Goal: Communication & Community: Share content

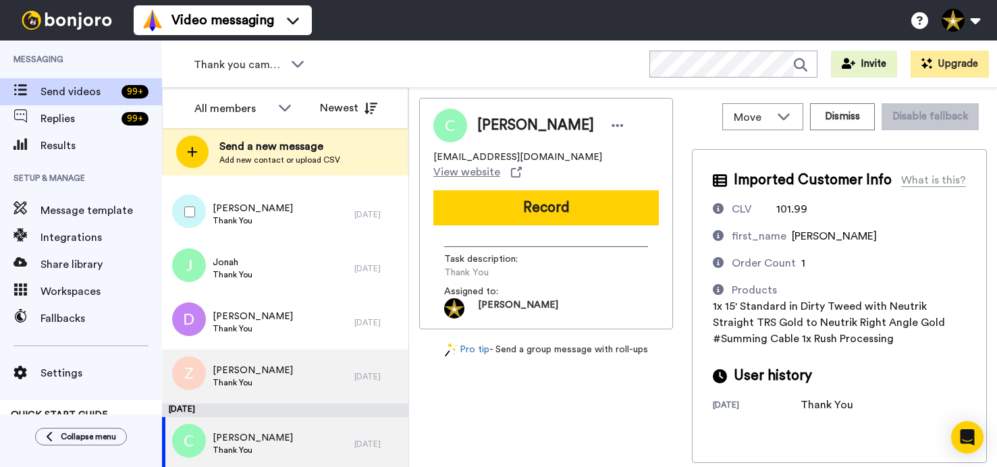
scroll to position [681, 0]
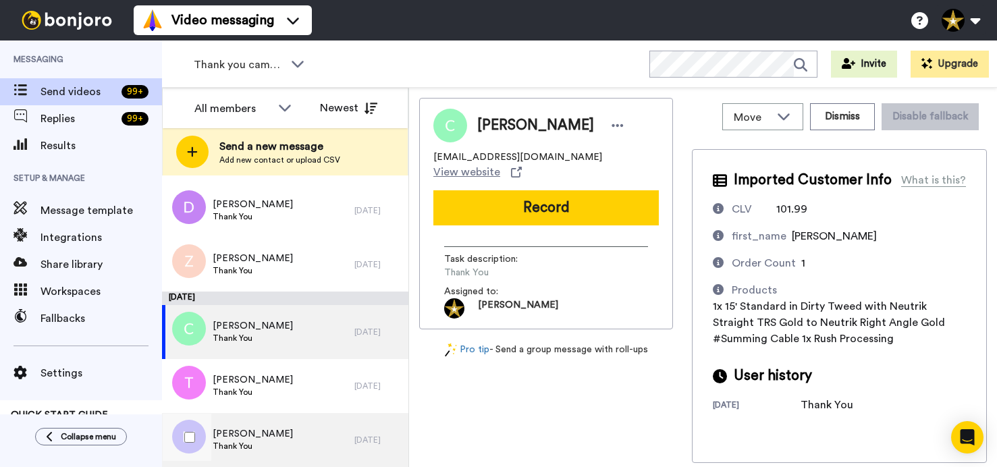
click at [295, 431] on div "[PERSON_NAME] Thank You" at bounding box center [258, 440] width 192 height 54
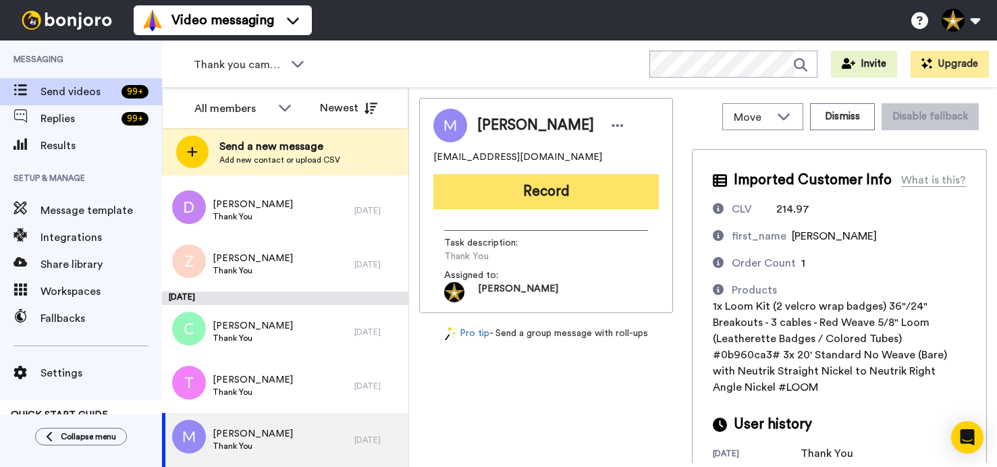
click at [554, 195] on button "Record" at bounding box center [546, 191] width 226 height 35
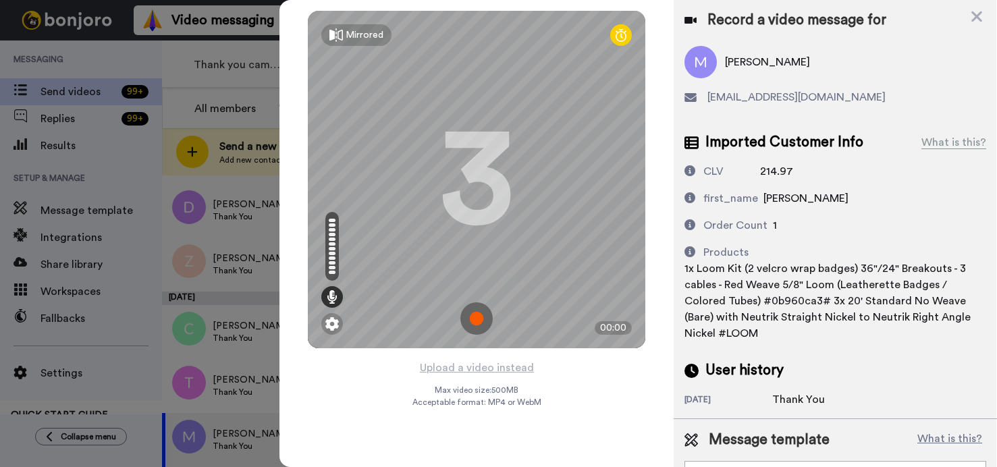
click at [473, 321] on img at bounding box center [476, 318] width 32 height 32
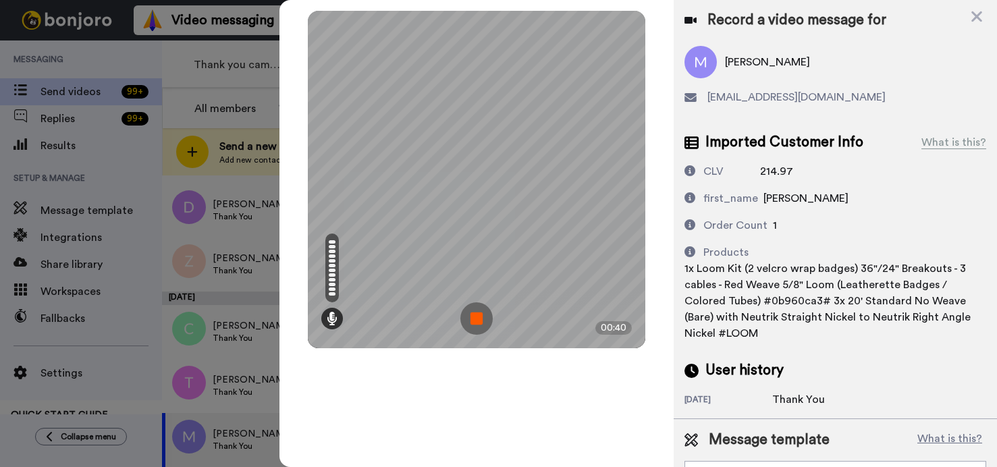
click at [480, 321] on img at bounding box center [476, 318] width 32 height 32
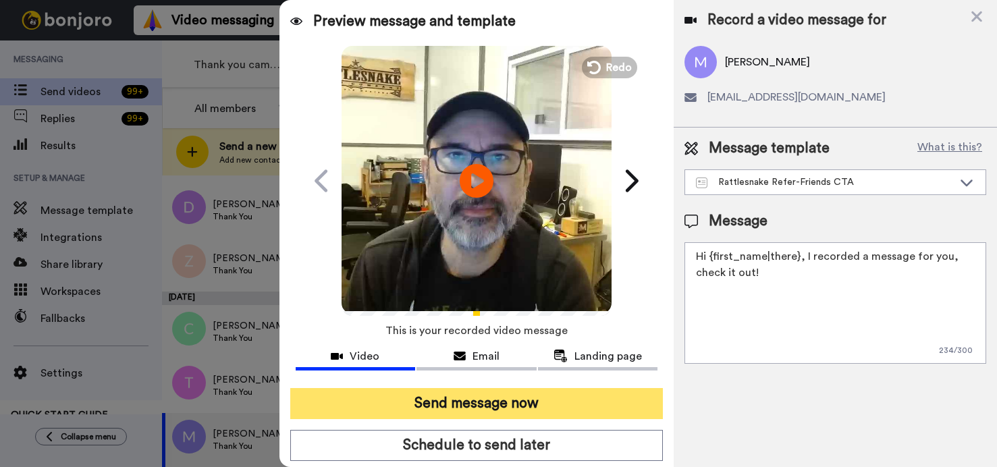
drag, startPoint x: 604, startPoint y: 405, endPoint x: 612, endPoint y: 408, distance: 8.5
click at [604, 406] on button "Send message now" at bounding box center [476, 403] width 373 height 31
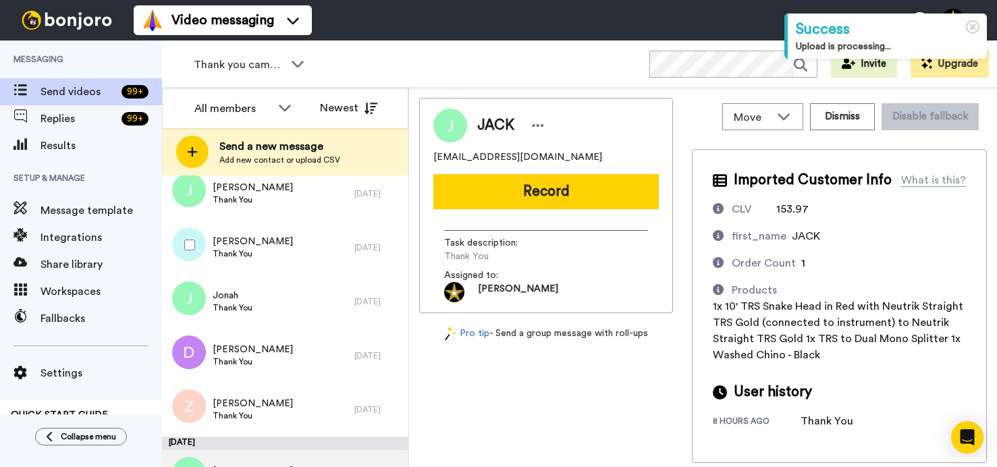
scroll to position [627, 0]
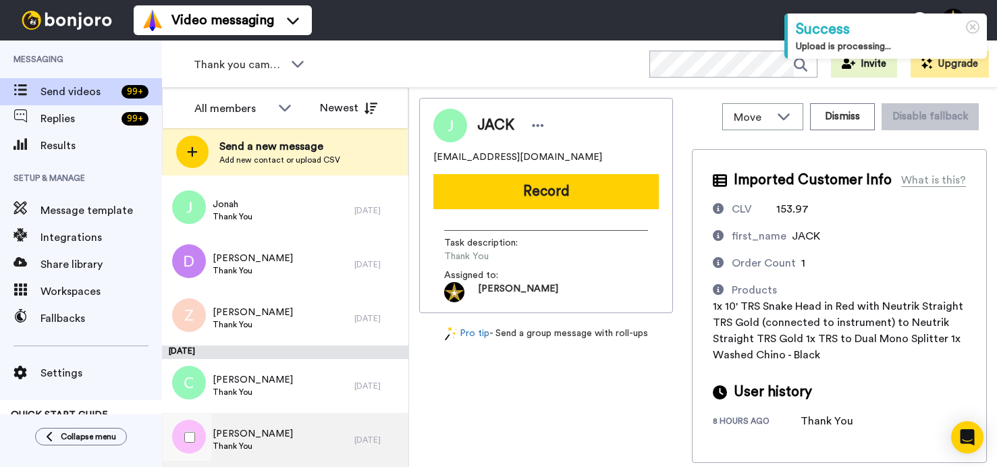
click at [251, 426] on div "Tony Thank You" at bounding box center [258, 440] width 192 height 54
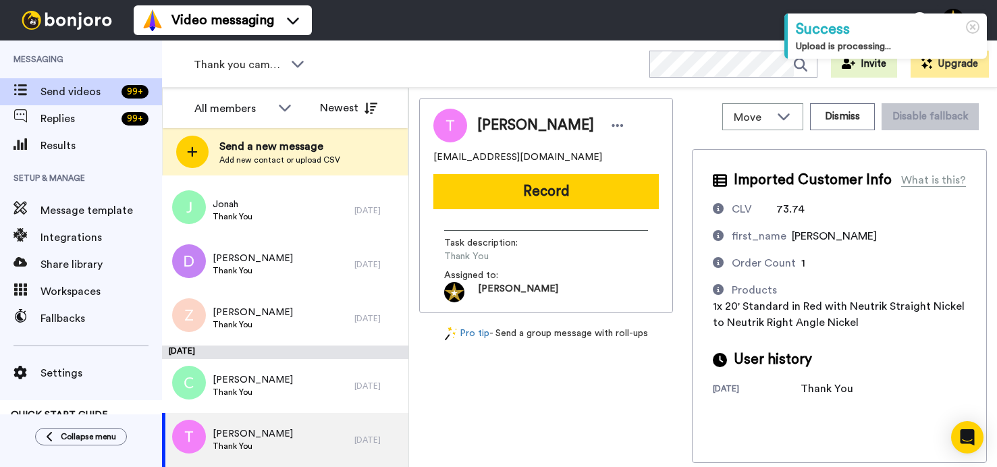
click at [535, 185] on button "Record" at bounding box center [546, 191] width 226 height 35
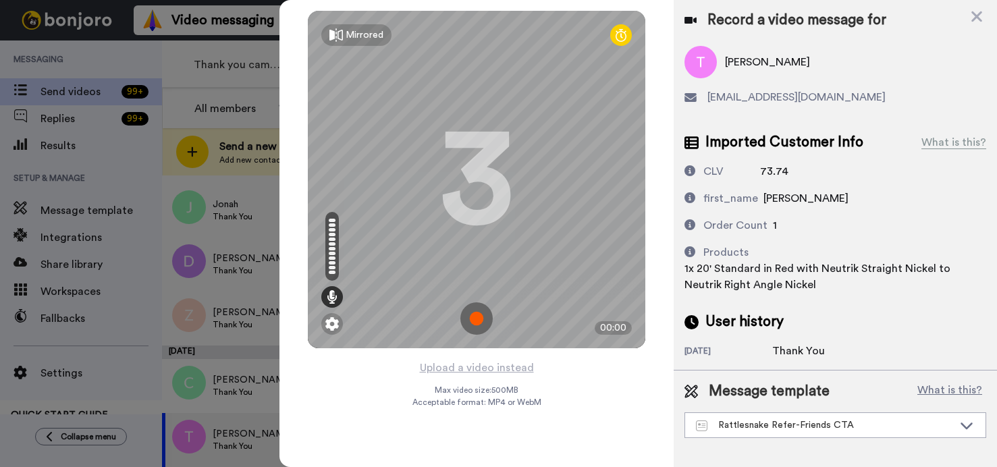
click at [479, 319] on img at bounding box center [476, 318] width 32 height 32
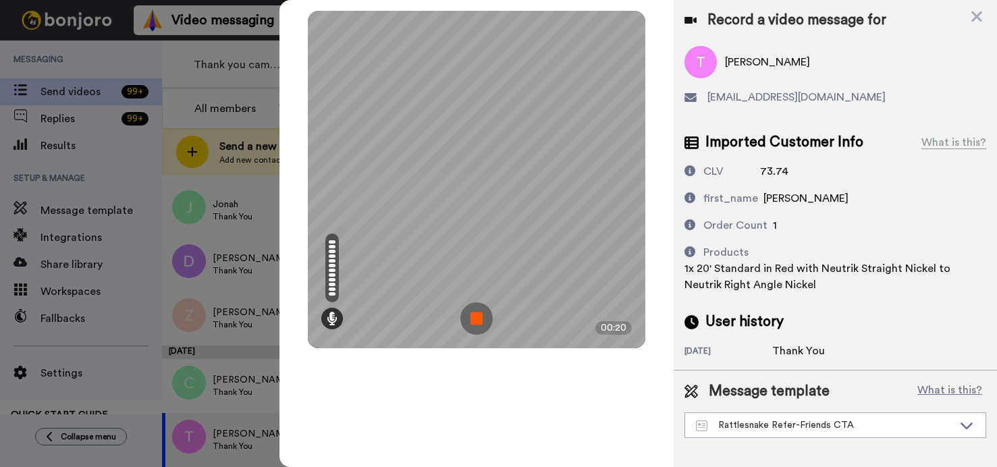
click at [487, 314] on img at bounding box center [476, 318] width 32 height 32
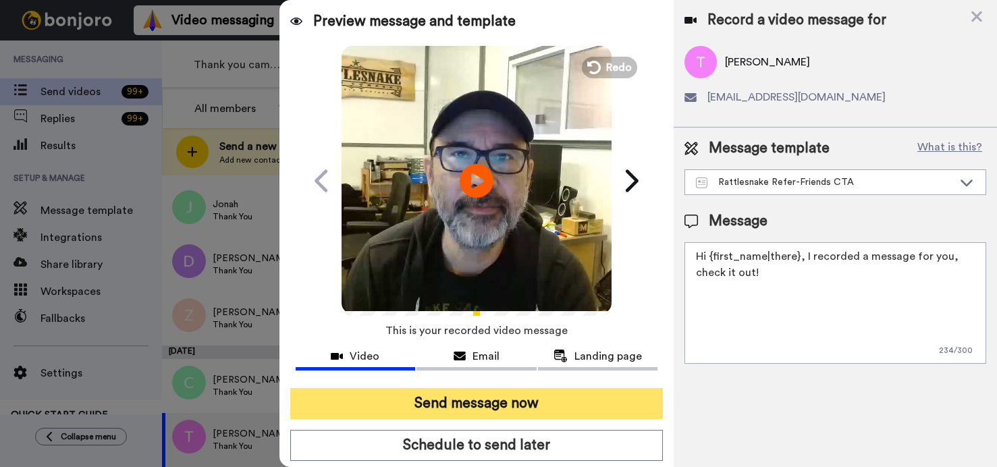
click at [556, 404] on button "Send message now" at bounding box center [476, 403] width 373 height 31
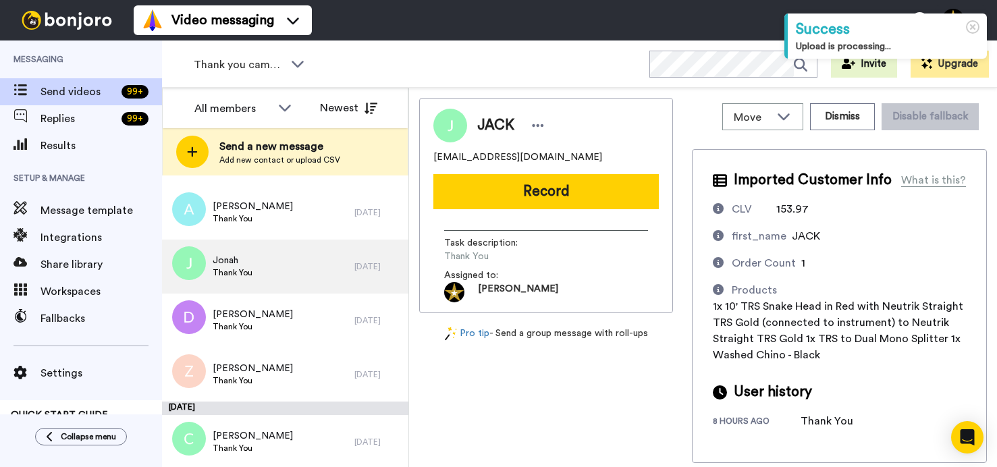
scroll to position [573, 0]
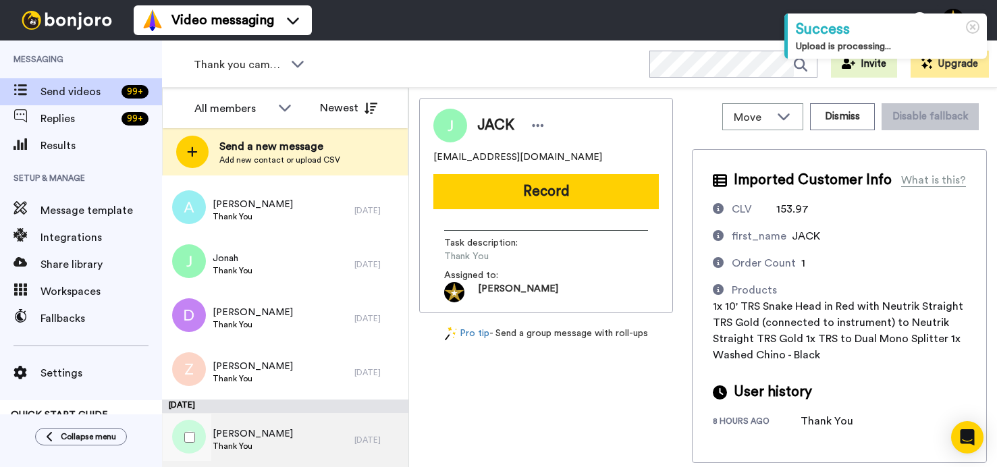
drag, startPoint x: 267, startPoint y: 440, endPoint x: 317, endPoint y: 427, distance: 51.6
click at [267, 440] on div "Charles Thank You" at bounding box center [258, 440] width 192 height 54
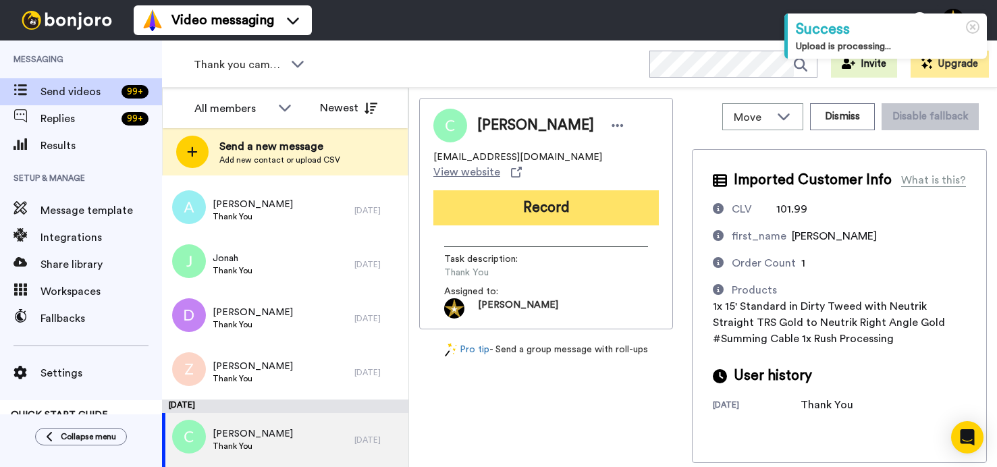
click at [549, 192] on button "Record" at bounding box center [546, 207] width 226 height 35
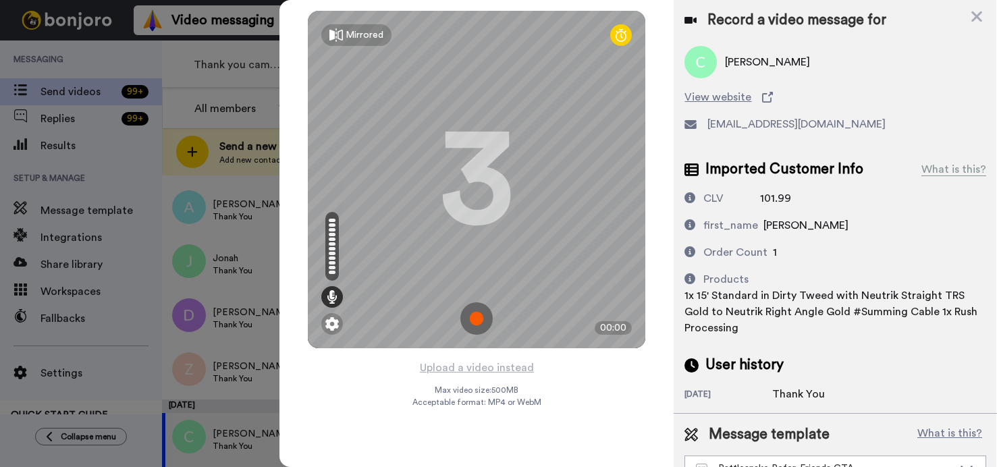
click at [480, 325] on img at bounding box center [476, 318] width 32 height 32
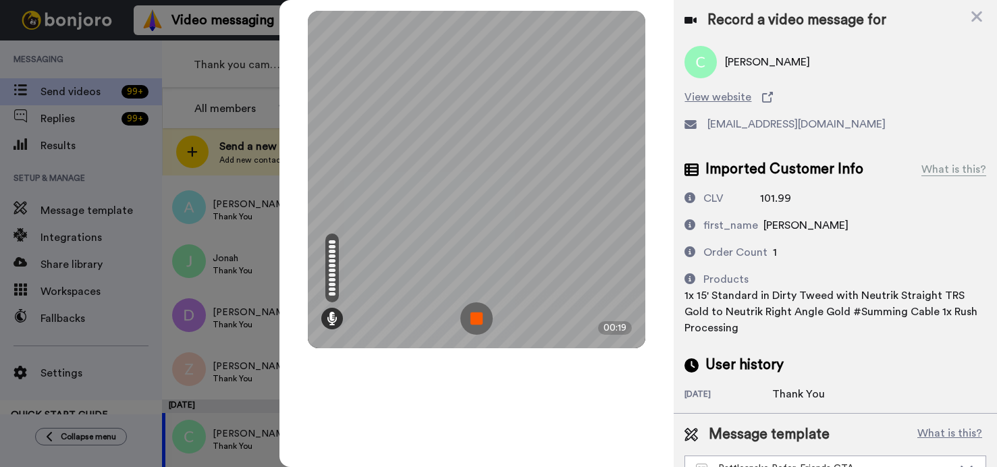
click at [480, 325] on img at bounding box center [476, 318] width 32 height 32
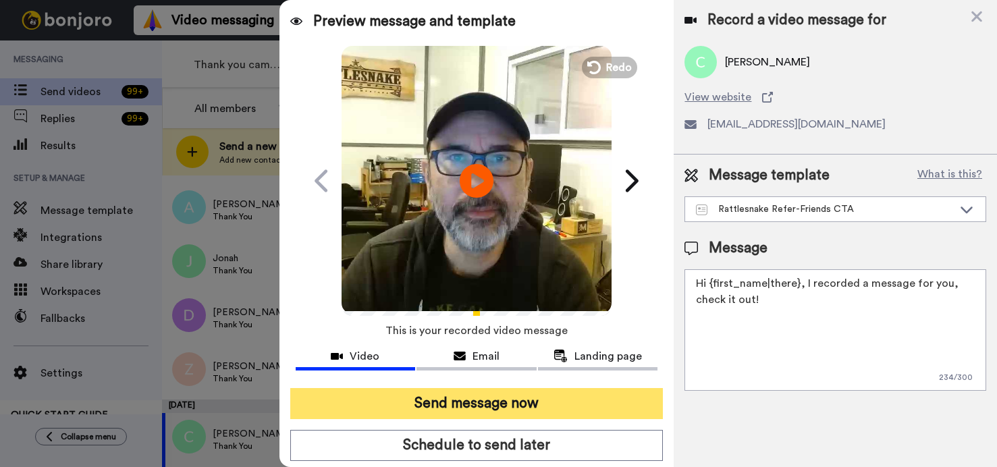
click at [483, 402] on button "Send message now" at bounding box center [476, 403] width 373 height 31
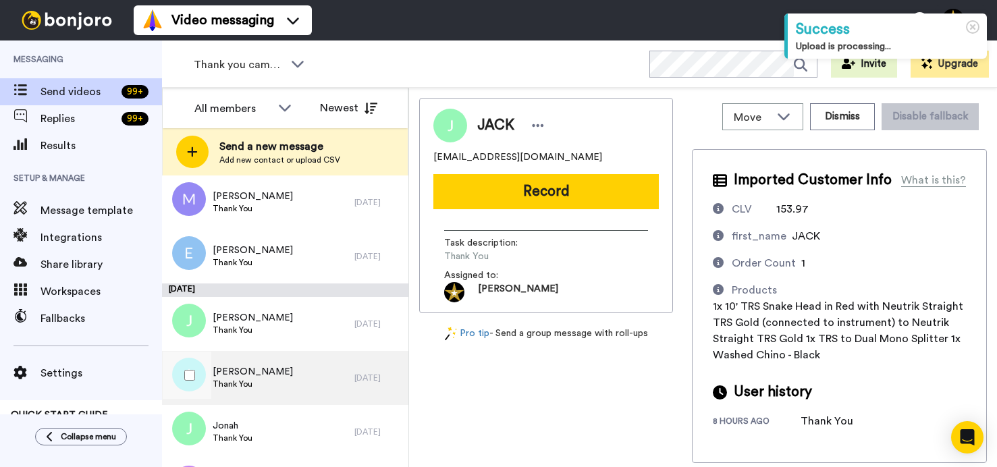
scroll to position [505, 0]
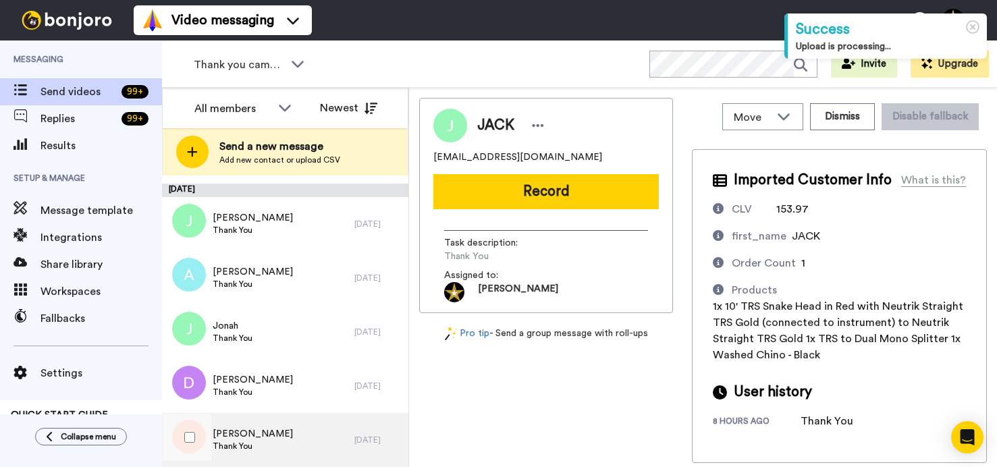
click at [273, 433] on div "Zach Thank You" at bounding box center [258, 440] width 192 height 54
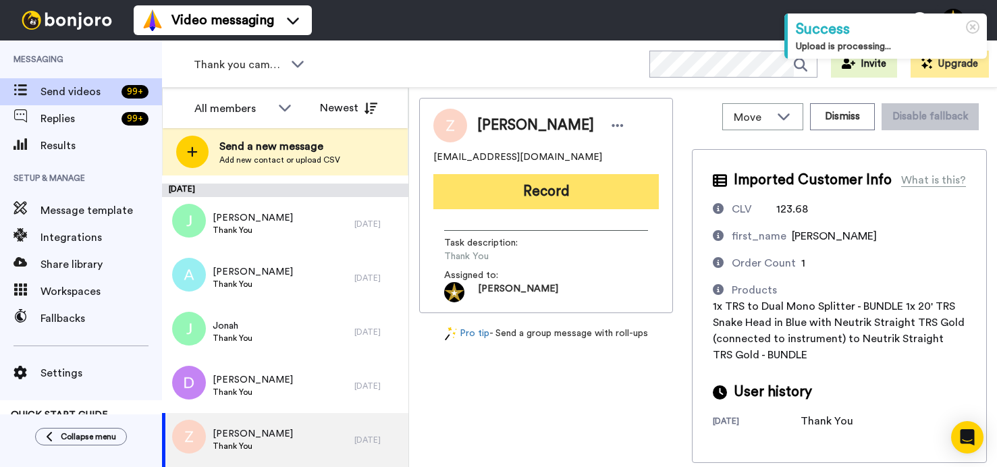
click at [548, 193] on button "Record" at bounding box center [546, 191] width 226 height 35
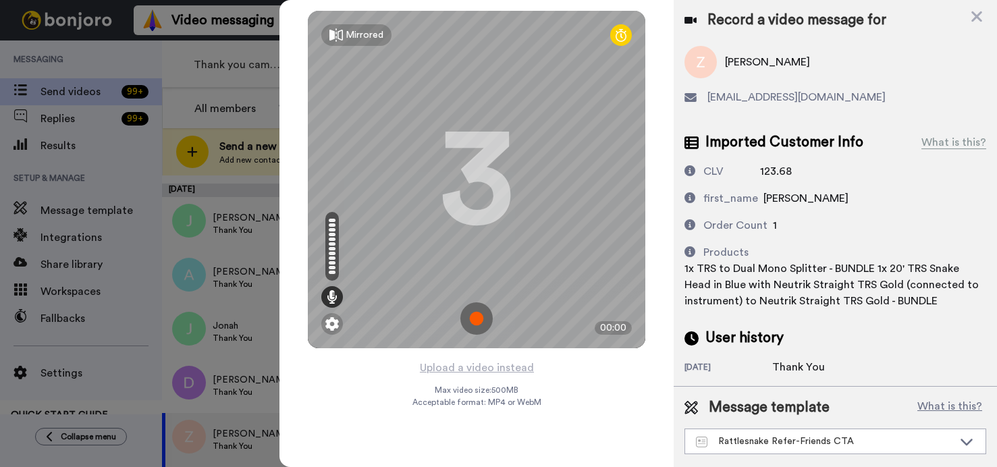
click at [475, 323] on img at bounding box center [476, 318] width 32 height 32
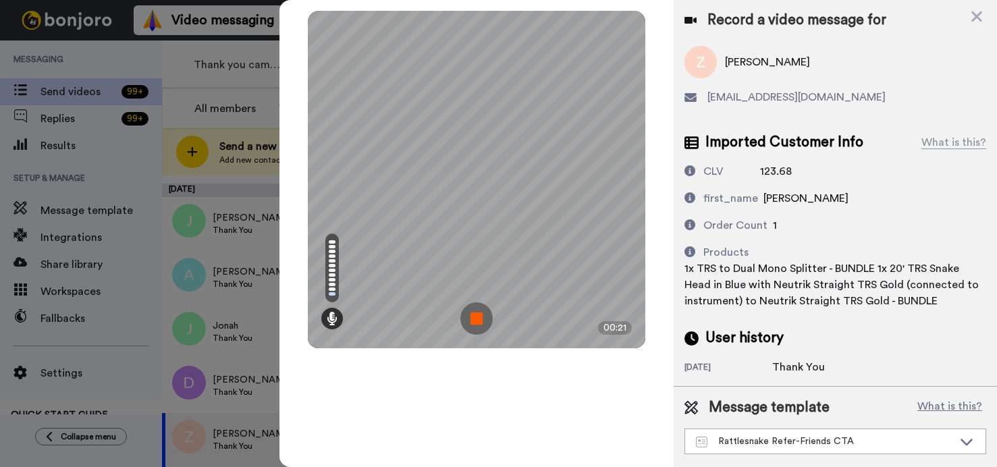
click at [475, 323] on img at bounding box center [476, 318] width 32 height 32
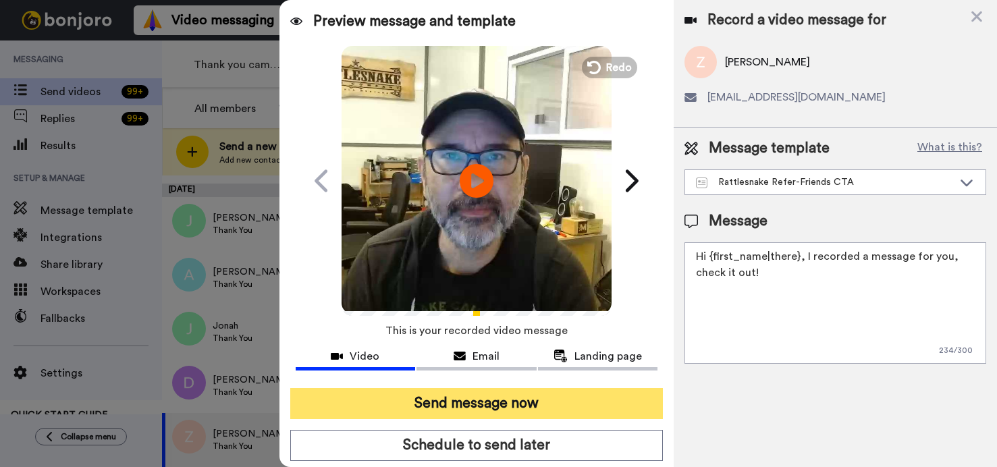
click at [481, 406] on button "Send message now" at bounding box center [476, 403] width 373 height 31
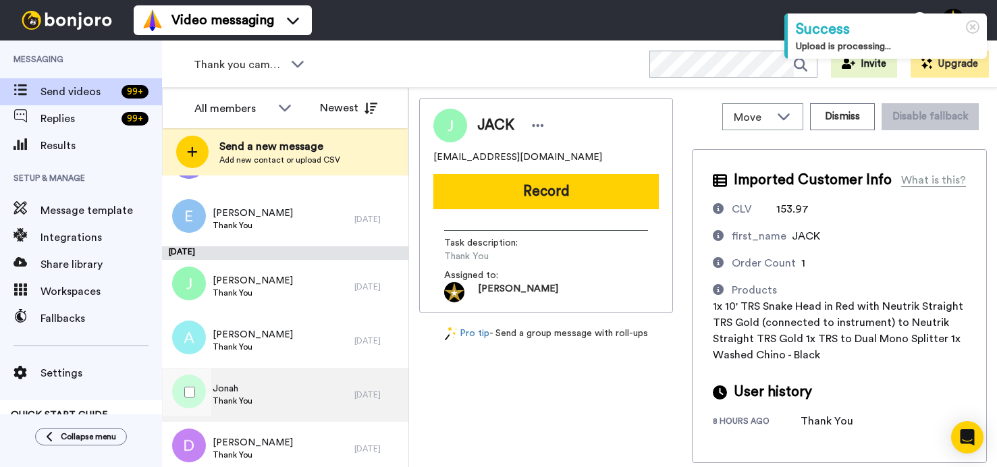
scroll to position [451, 0]
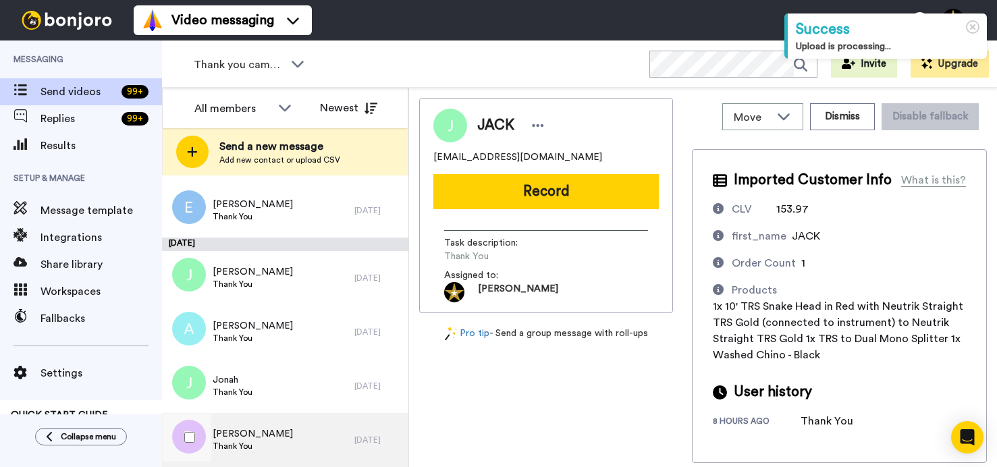
click at [275, 426] on div "Duane Thank You" at bounding box center [258, 440] width 192 height 54
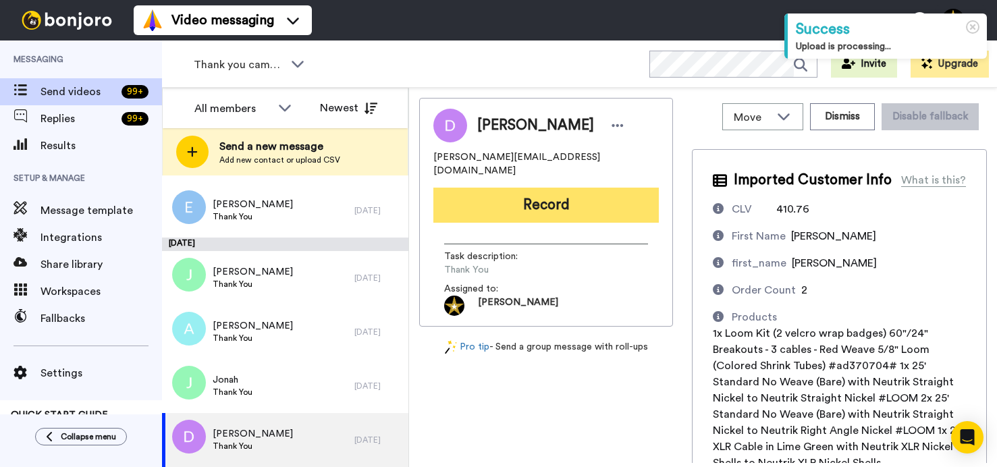
click at [544, 192] on button "Record" at bounding box center [546, 205] width 226 height 35
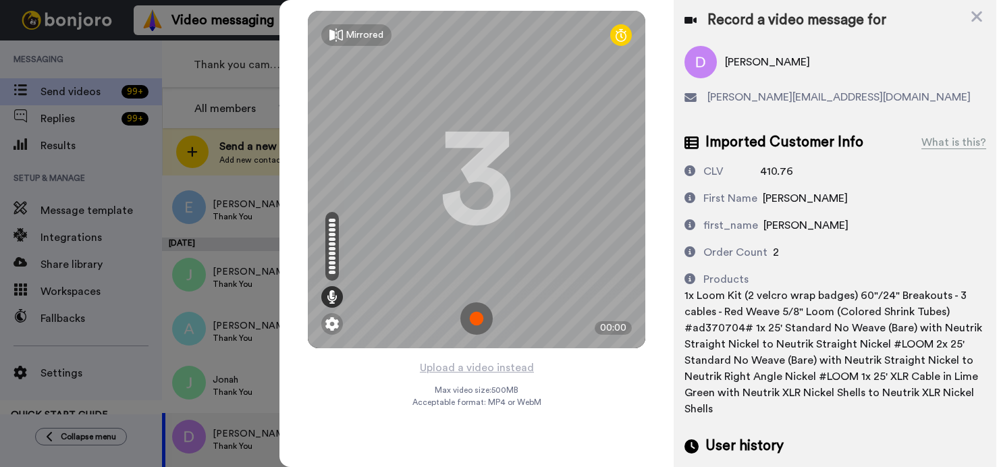
click at [480, 321] on img at bounding box center [476, 318] width 32 height 32
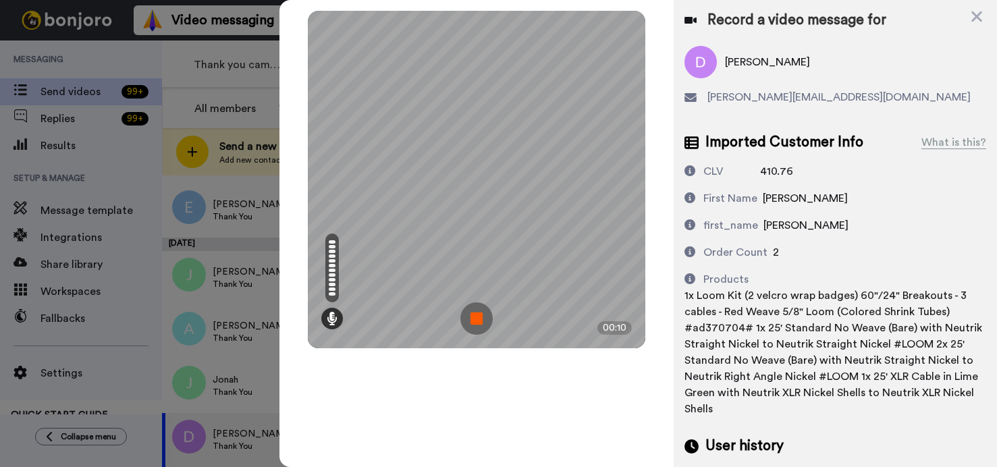
click at [480, 321] on img at bounding box center [476, 318] width 32 height 32
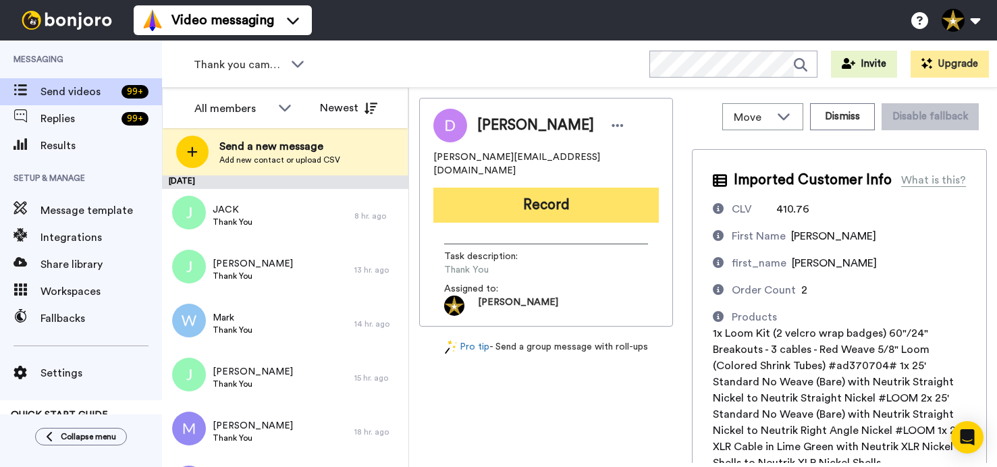
click at [530, 188] on button "Record" at bounding box center [546, 205] width 226 height 35
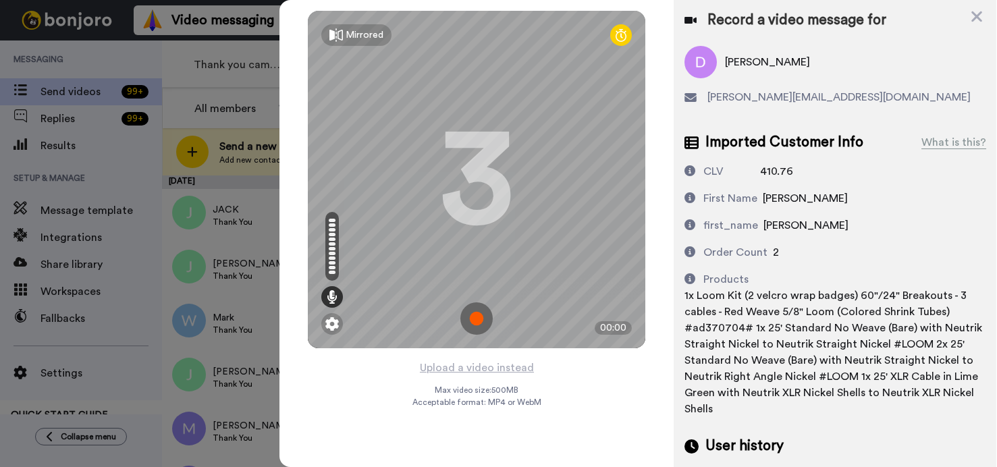
click at [478, 323] on img at bounding box center [476, 318] width 32 height 32
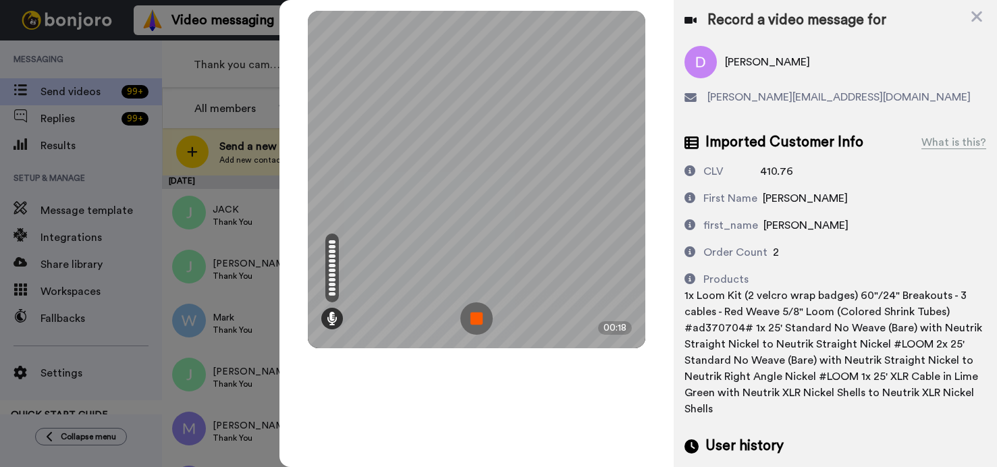
click at [478, 323] on img at bounding box center [476, 318] width 32 height 32
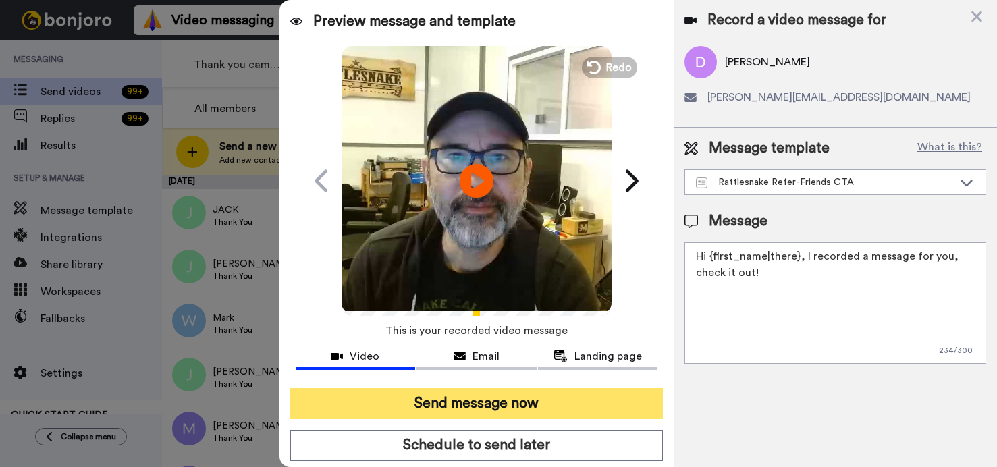
click at [501, 404] on button "Send message now" at bounding box center [476, 403] width 373 height 31
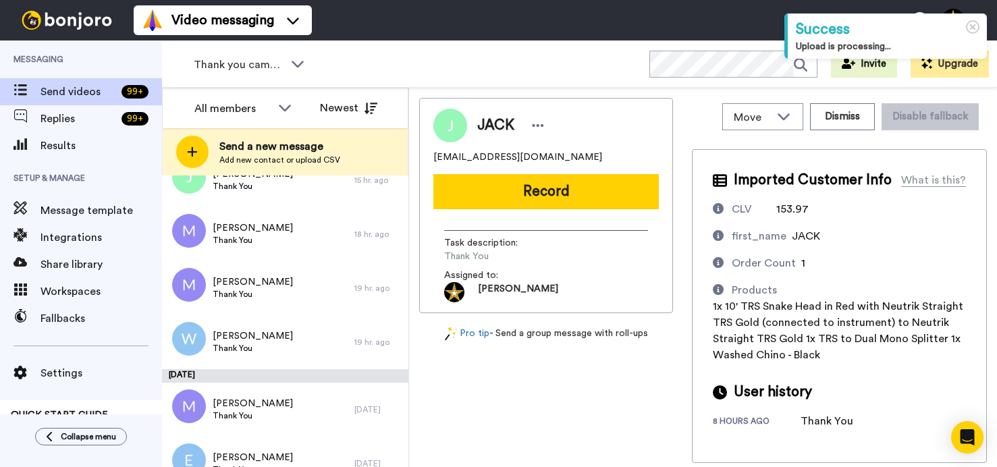
scroll to position [397, 0]
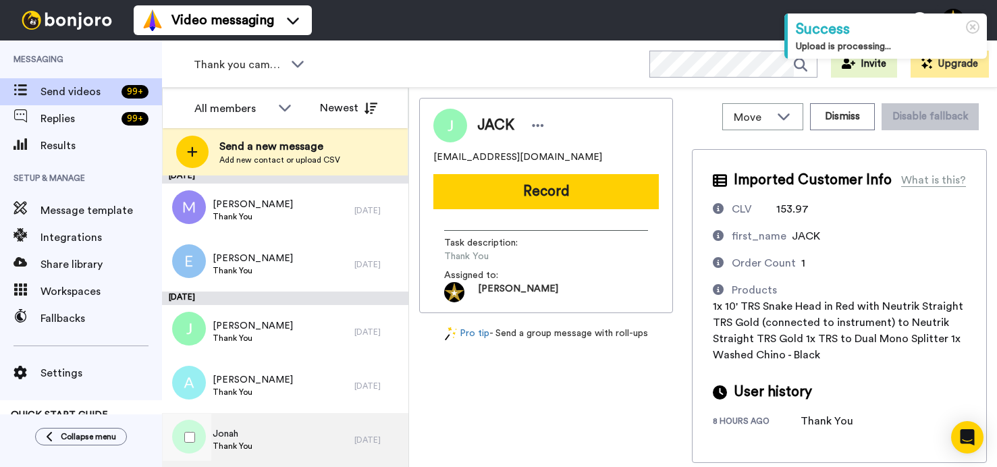
click at [269, 437] on div "[PERSON_NAME] Thank You" at bounding box center [258, 440] width 192 height 54
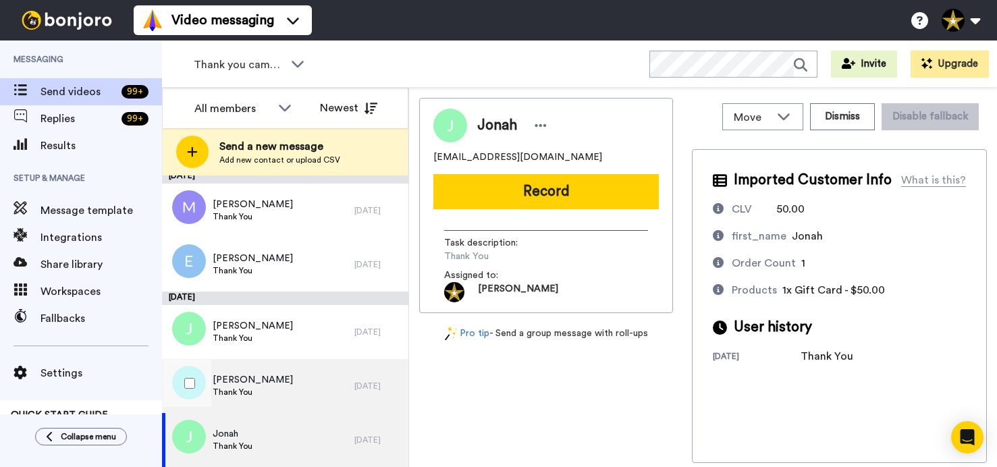
click at [284, 376] on div "Andy Thank You" at bounding box center [258, 386] width 192 height 54
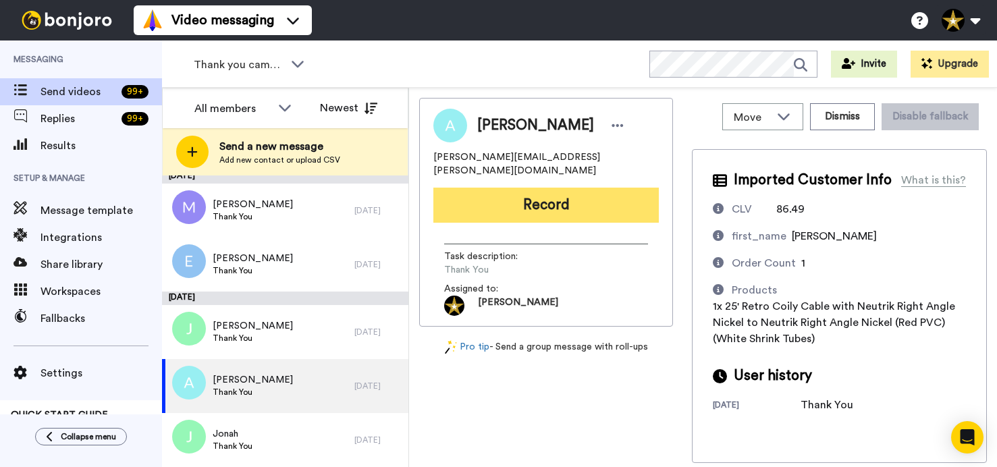
click at [533, 199] on button "Record" at bounding box center [546, 205] width 226 height 35
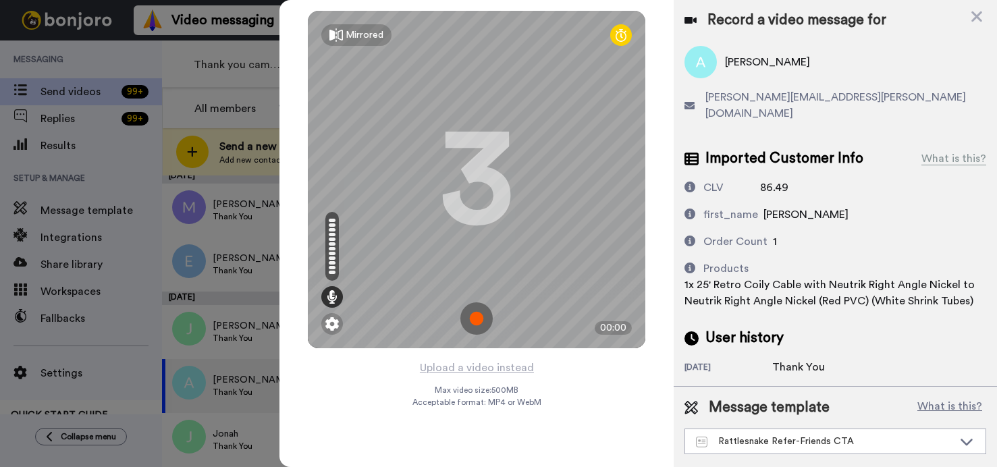
click at [472, 320] on img at bounding box center [476, 318] width 32 height 32
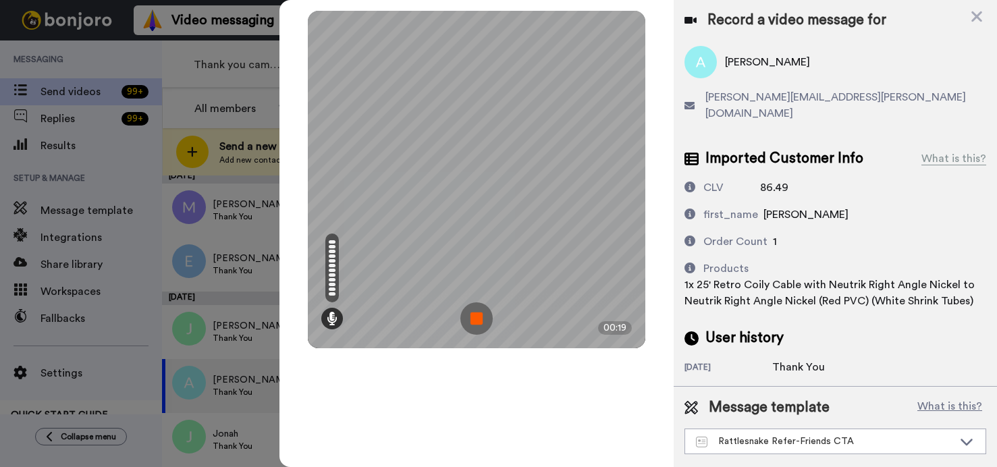
click at [472, 320] on img at bounding box center [476, 318] width 32 height 32
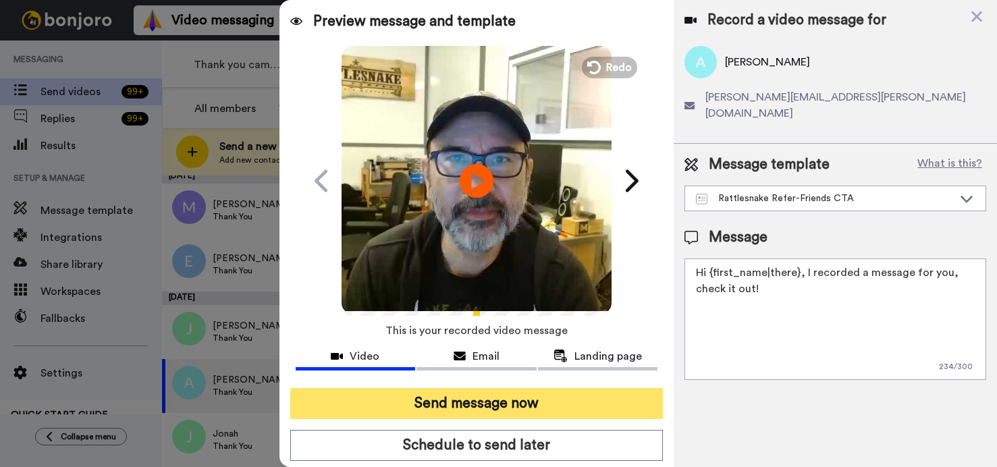
click at [494, 400] on button "Send message now" at bounding box center [476, 403] width 373 height 31
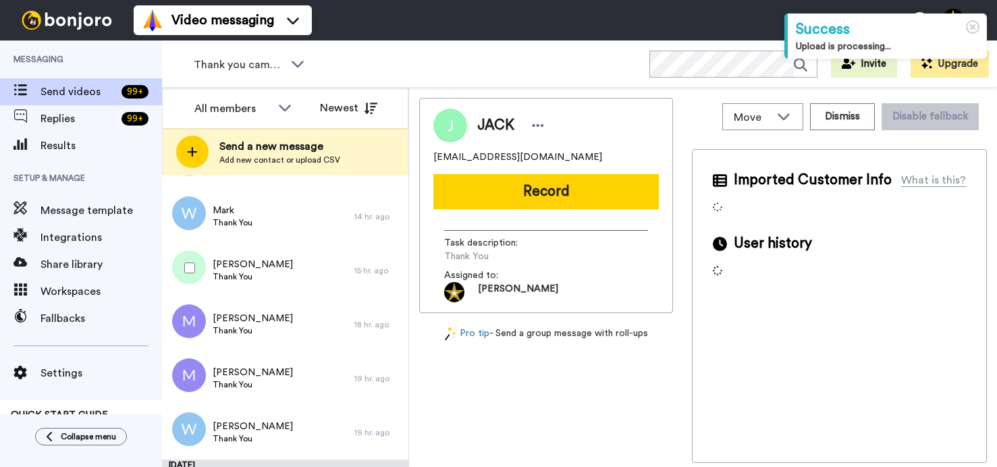
scroll to position [289, 0]
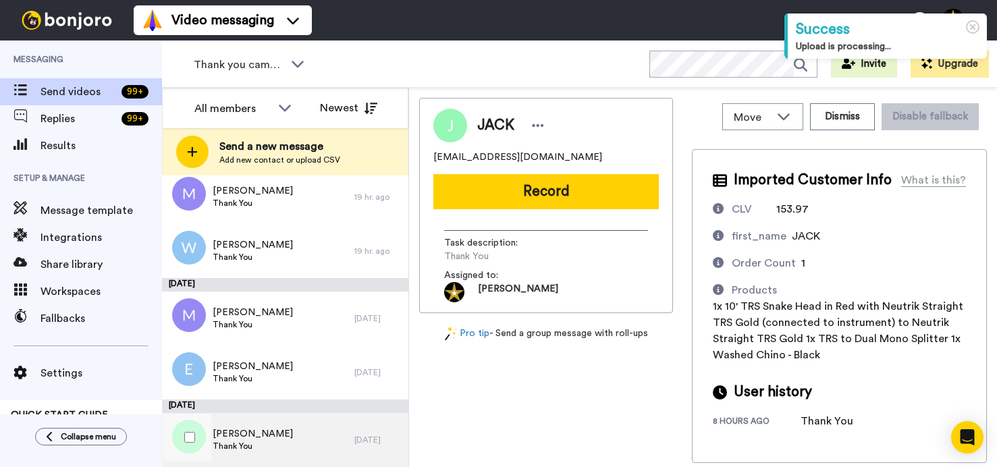
click at [246, 437] on span "Jeremy" at bounding box center [253, 434] width 80 height 14
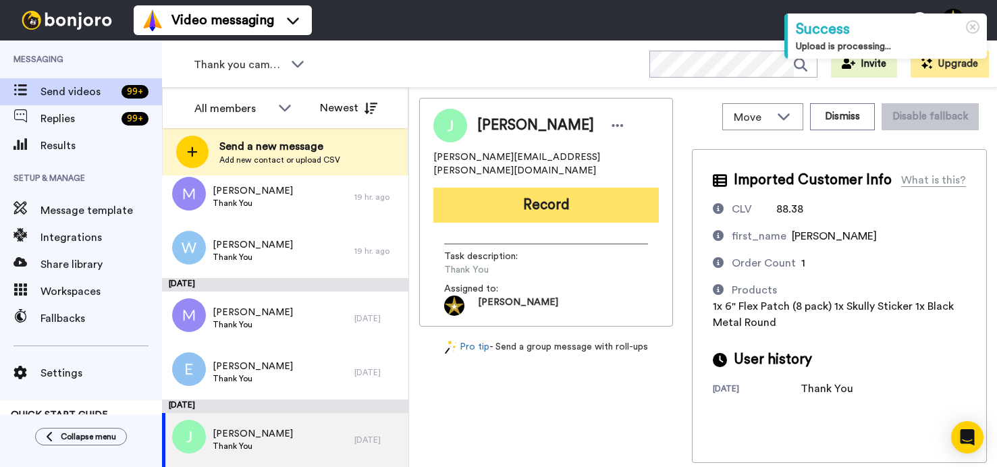
click at [525, 197] on button "Record" at bounding box center [546, 205] width 226 height 35
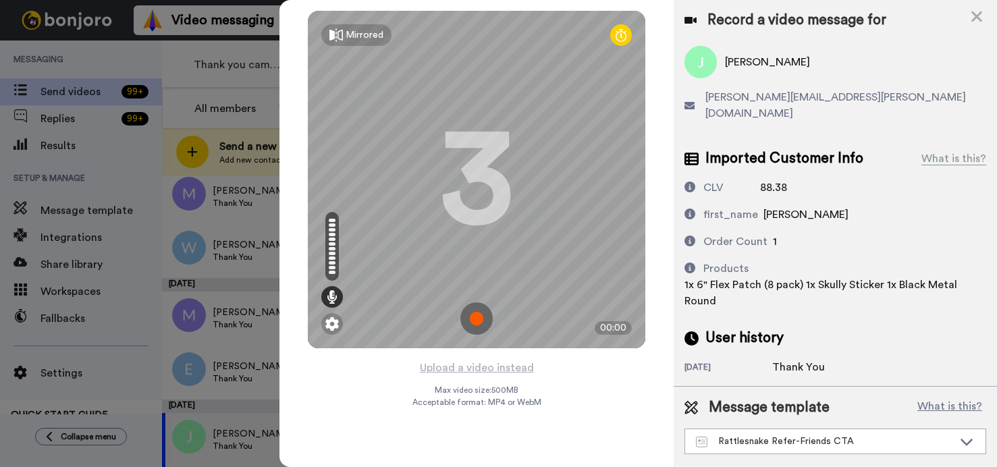
click at [472, 319] on img at bounding box center [476, 318] width 32 height 32
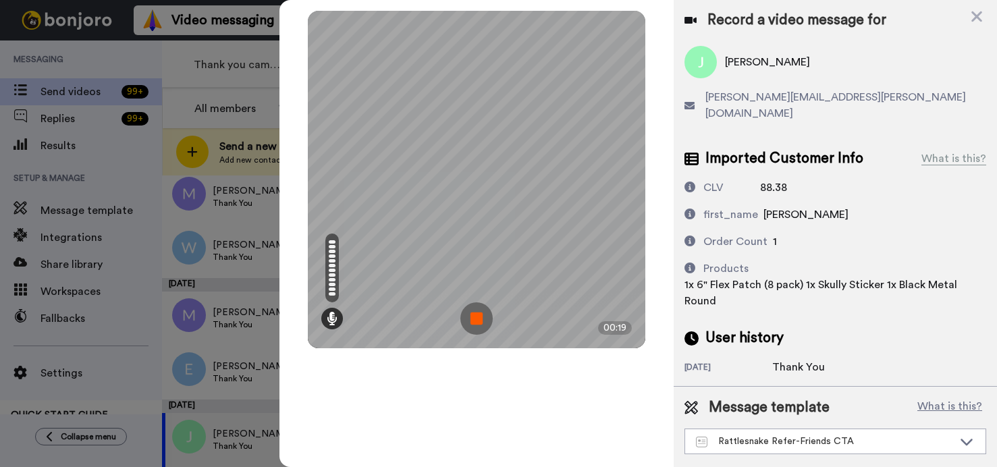
click at [472, 318] on img at bounding box center [476, 318] width 32 height 32
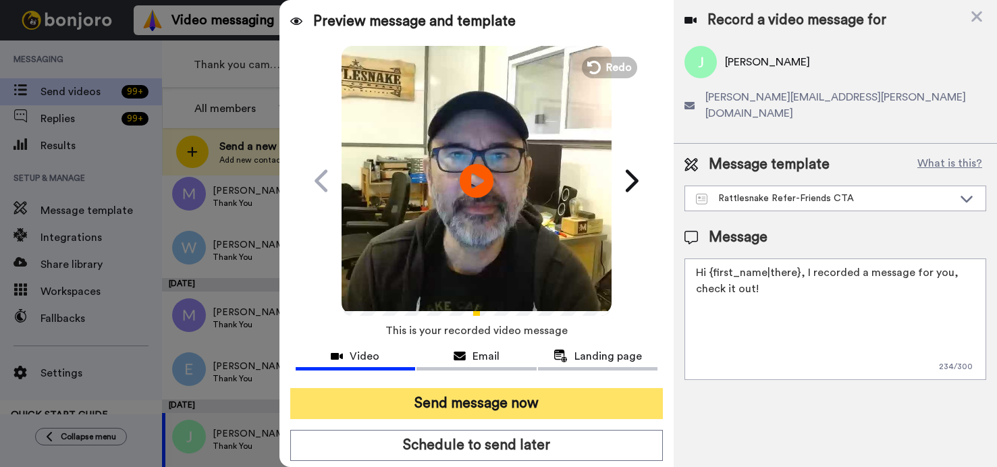
click at [508, 403] on button "Send message now" at bounding box center [476, 403] width 373 height 31
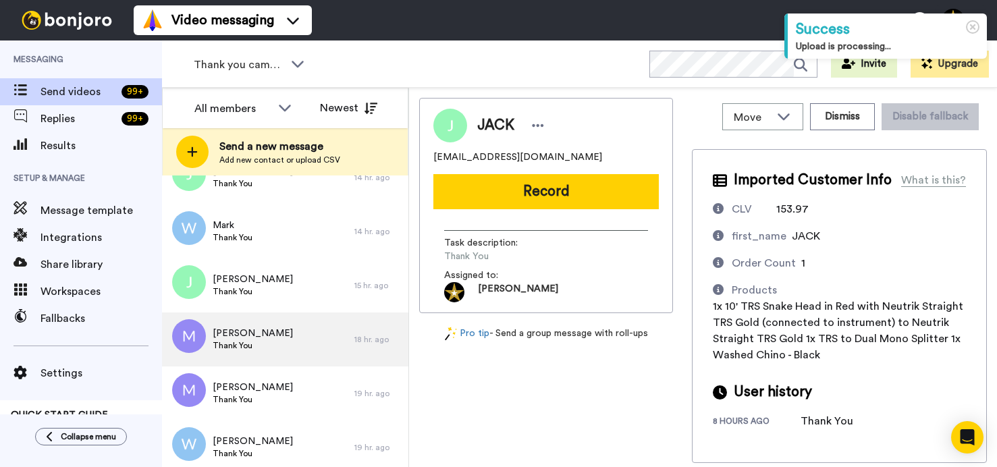
scroll to position [221, 0]
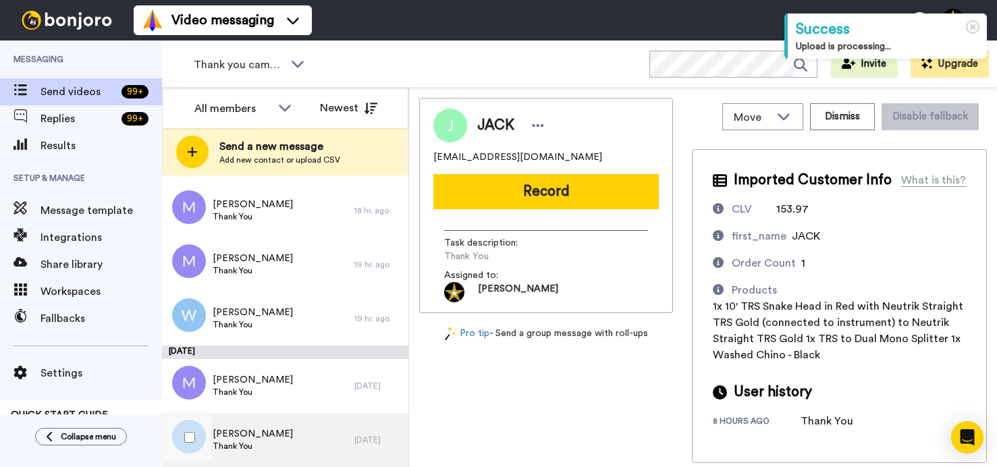
click at [267, 433] on div "[PERSON_NAME] Thank You" at bounding box center [258, 440] width 192 height 54
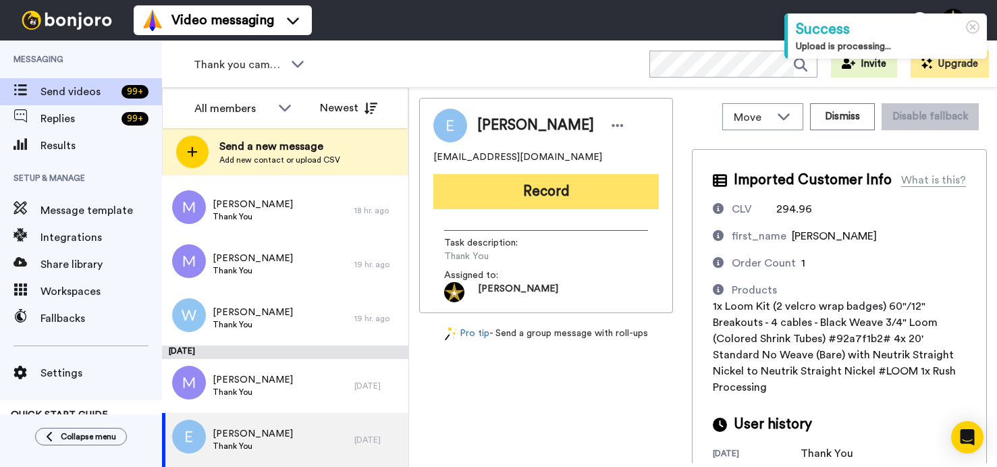
click at [539, 195] on button "Record" at bounding box center [546, 191] width 226 height 35
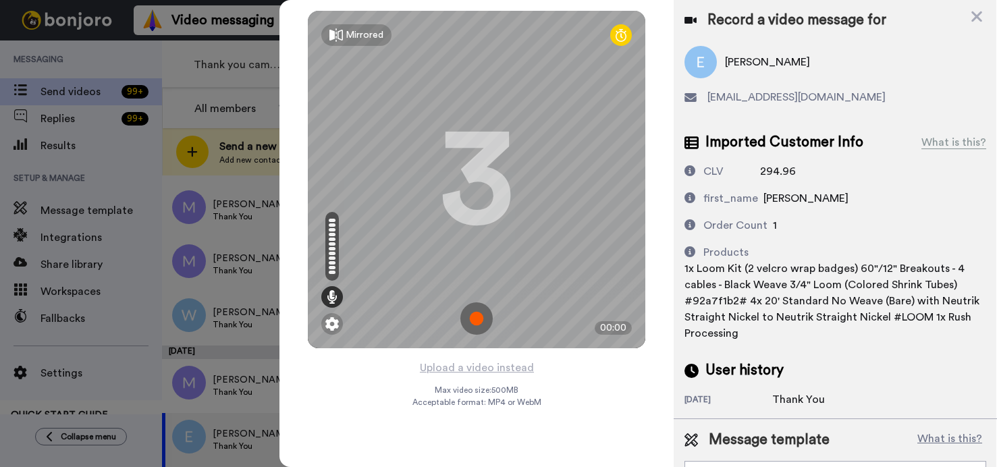
click at [471, 322] on img at bounding box center [476, 318] width 32 height 32
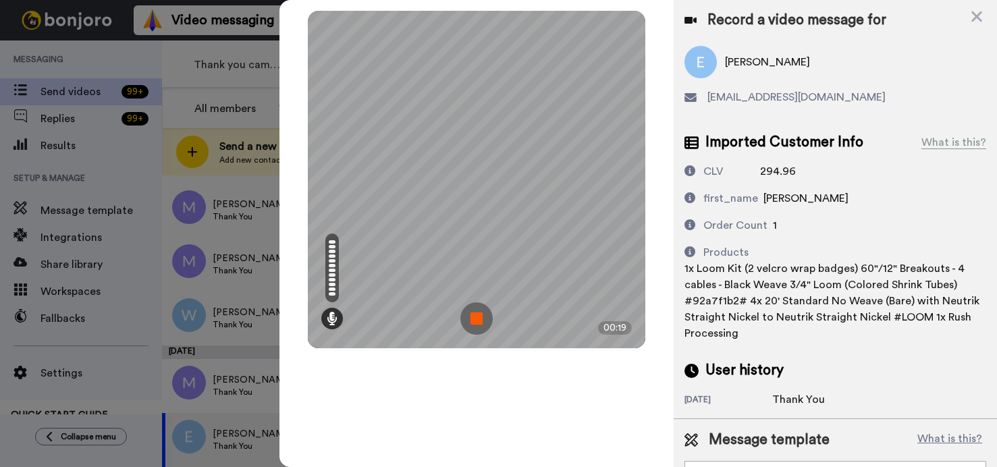
click at [471, 322] on img at bounding box center [476, 318] width 32 height 32
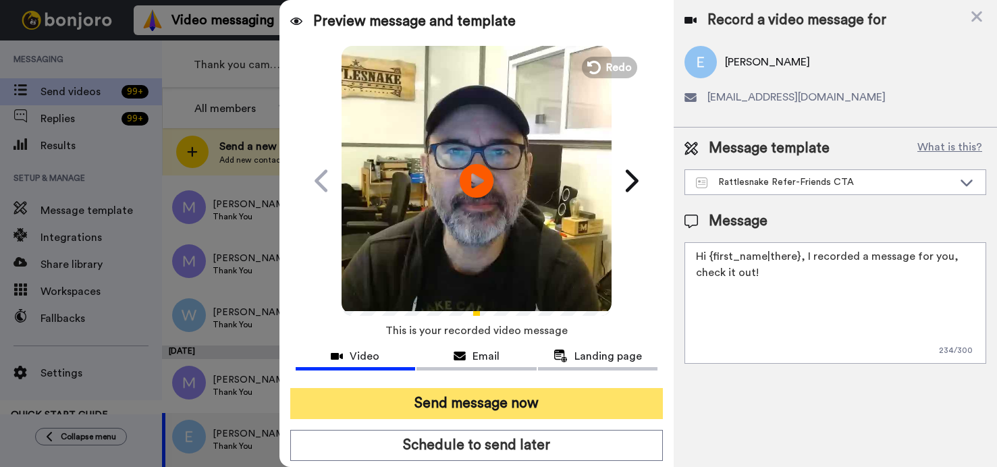
click at [498, 403] on button "Send message now" at bounding box center [476, 403] width 373 height 31
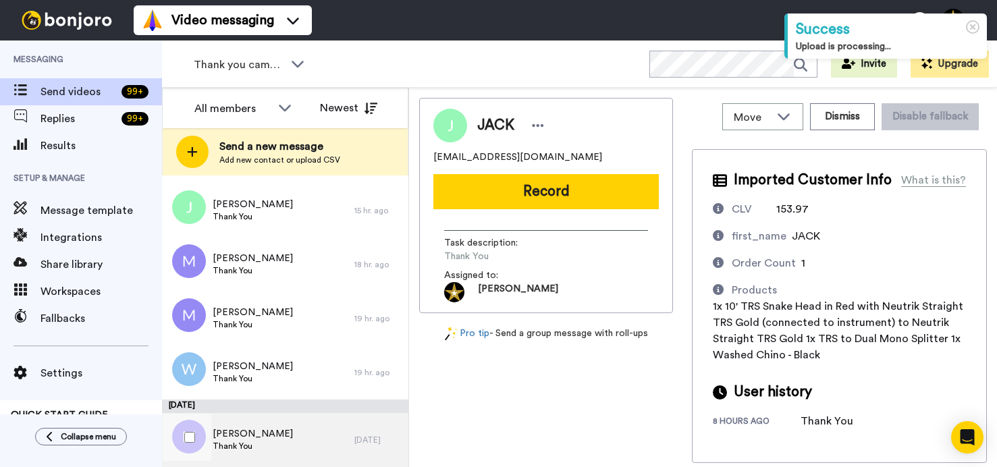
click at [267, 442] on div "[PERSON_NAME] Thank You" at bounding box center [258, 440] width 192 height 54
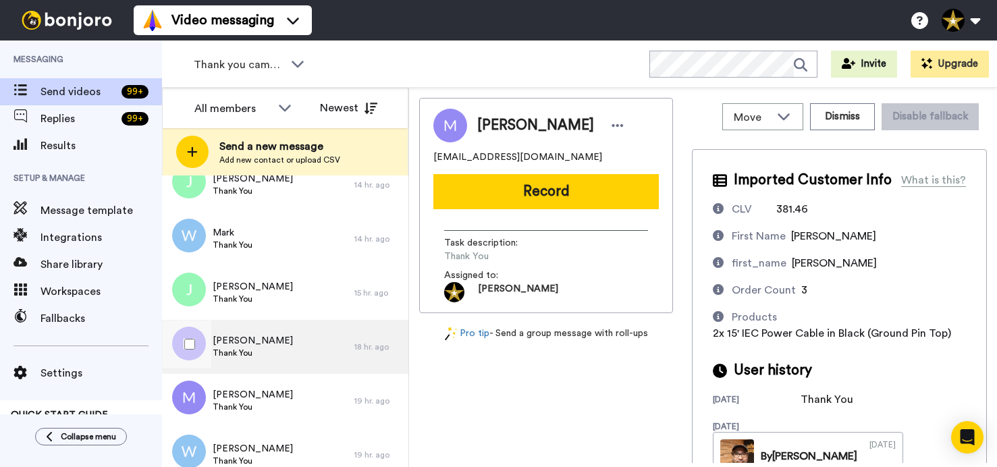
scroll to position [167, 0]
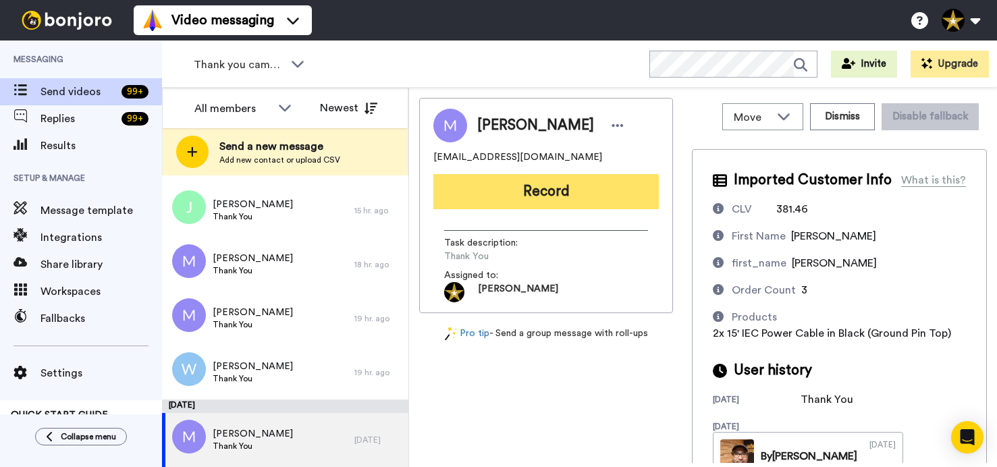
click at [544, 192] on button "Record" at bounding box center [546, 191] width 226 height 35
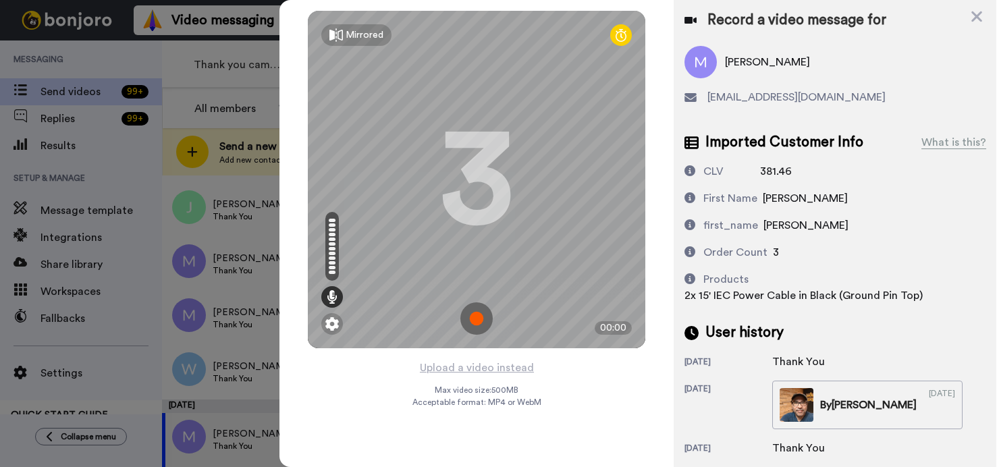
click at [479, 322] on img at bounding box center [476, 318] width 32 height 32
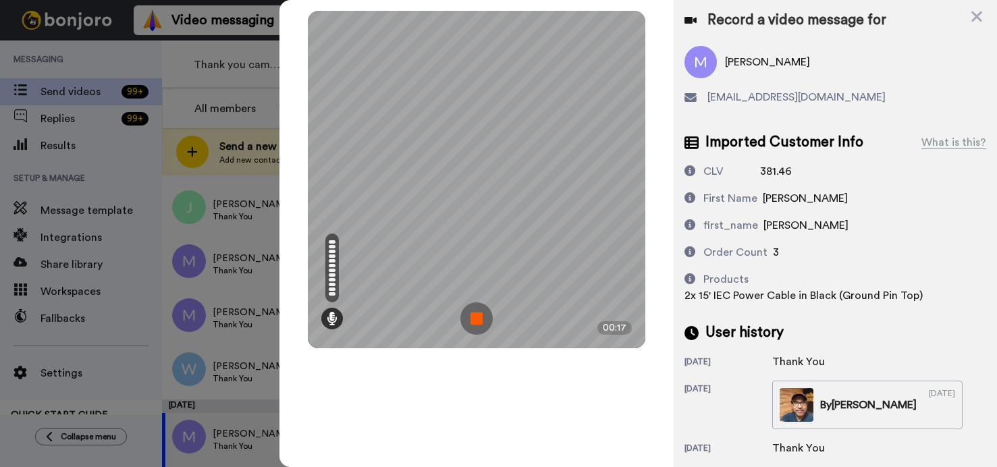
click at [477, 322] on img at bounding box center [476, 318] width 32 height 32
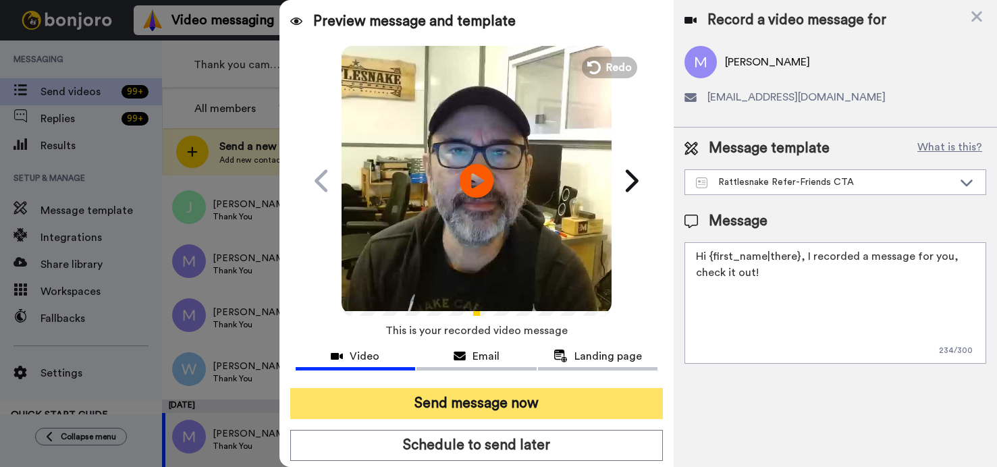
click at [455, 410] on button "Send message now" at bounding box center [476, 403] width 373 height 31
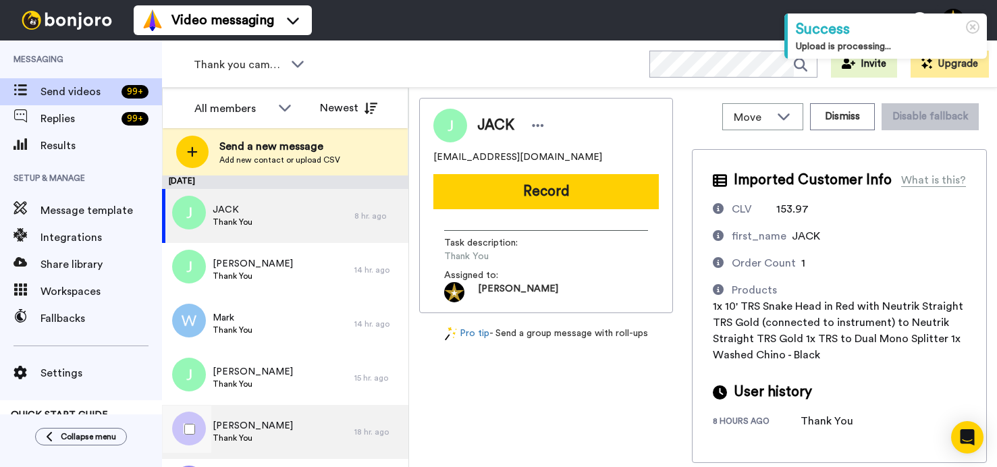
scroll to position [100, 0]
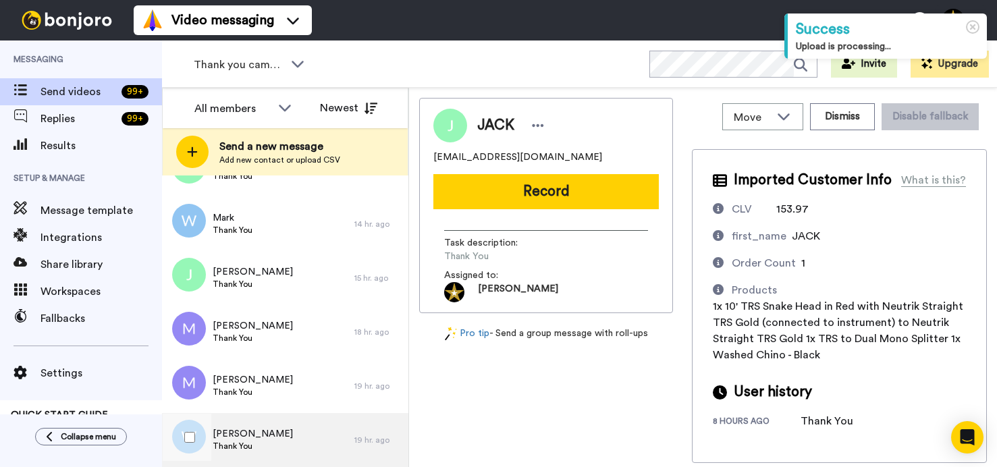
click at [244, 442] on span "Thank You" at bounding box center [253, 446] width 80 height 11
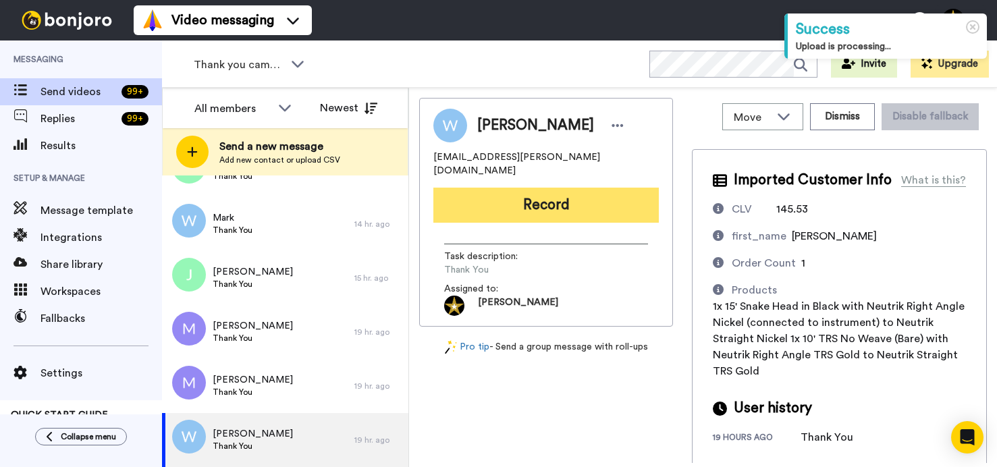
click at [556, 194] on button "Record" at bounding box center [546, 205] width 226 height 35
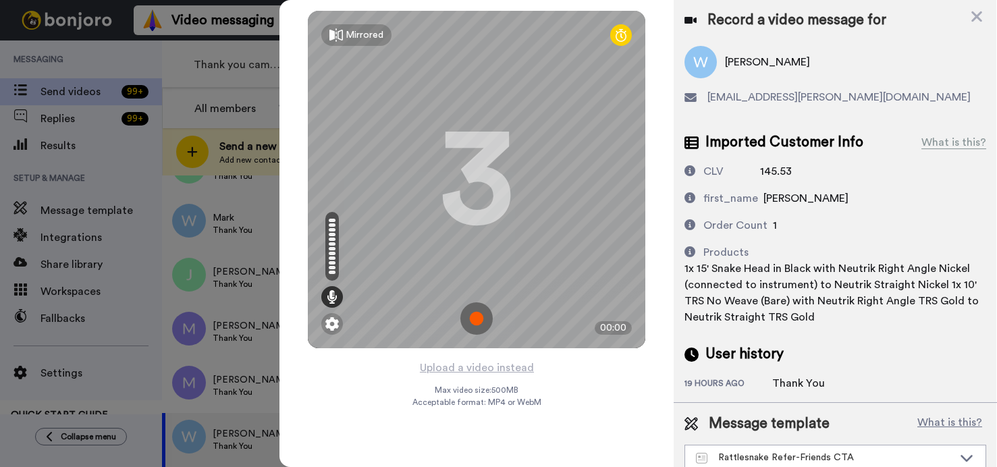
click at [471, 323] on img at bounding box center [476, 318] width 32 height 32
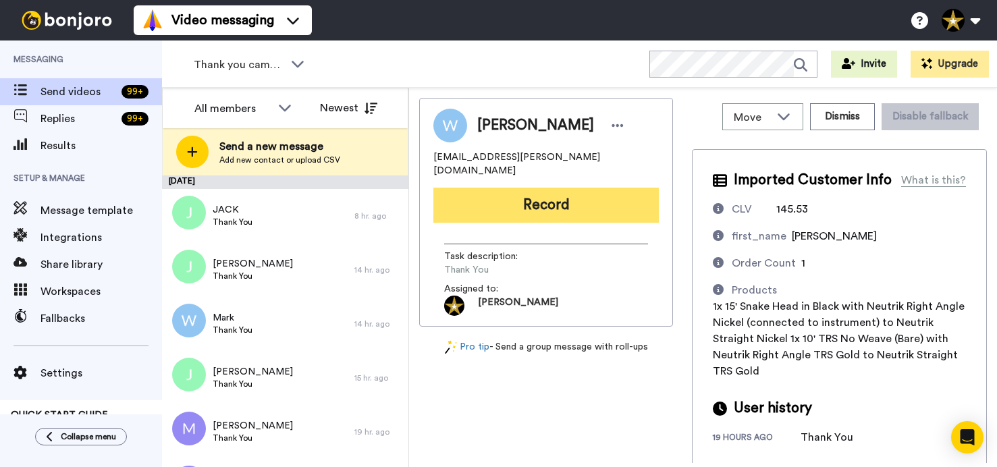
click at [561, 188] on button "Record" at bounding box center [546, 205] width 226 height 35
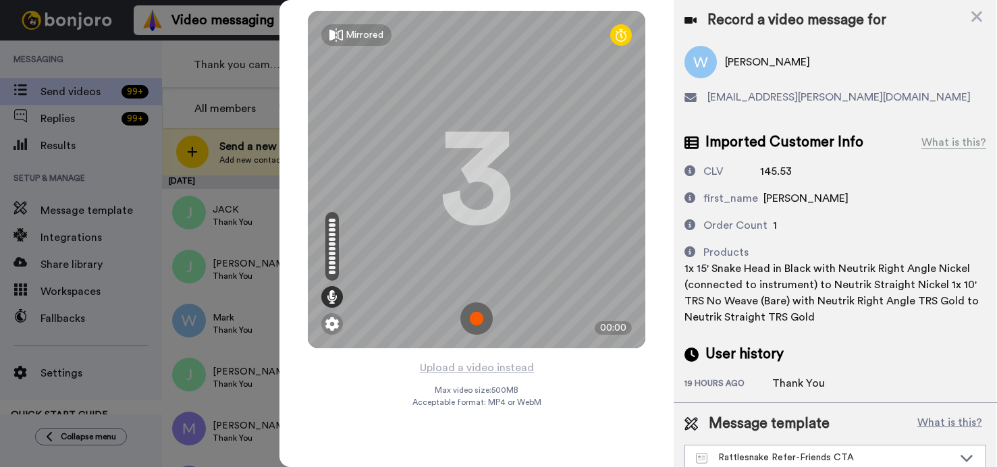
click at [477, 321] on img at bounding box center [476, 318] width 32 height 32
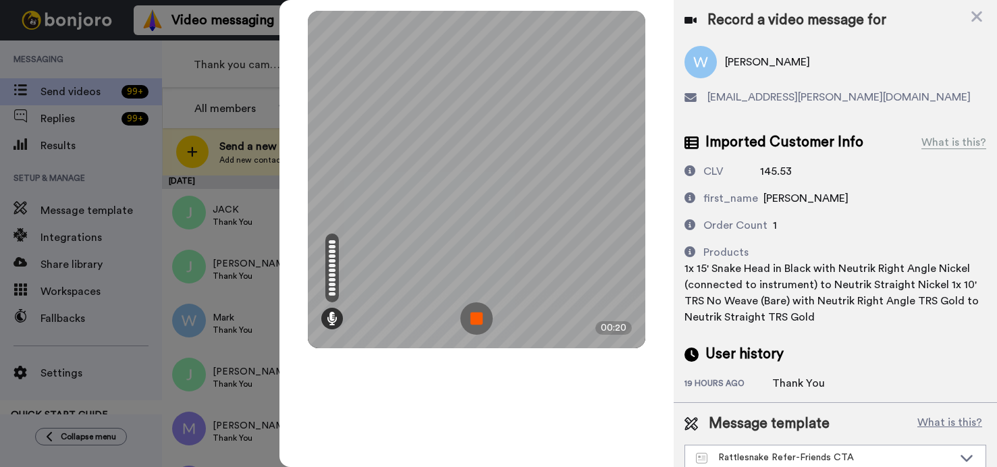
click at [477, 320] on img at bounding box center [476, 318] width 32 height 32
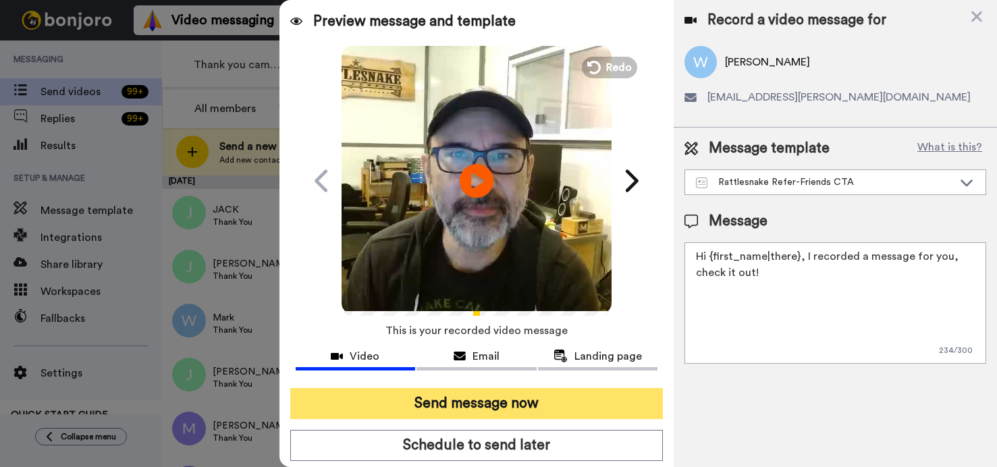
click at [504, 407] on button "Send message now" at bounding box center [476, 403] width 373 height 31
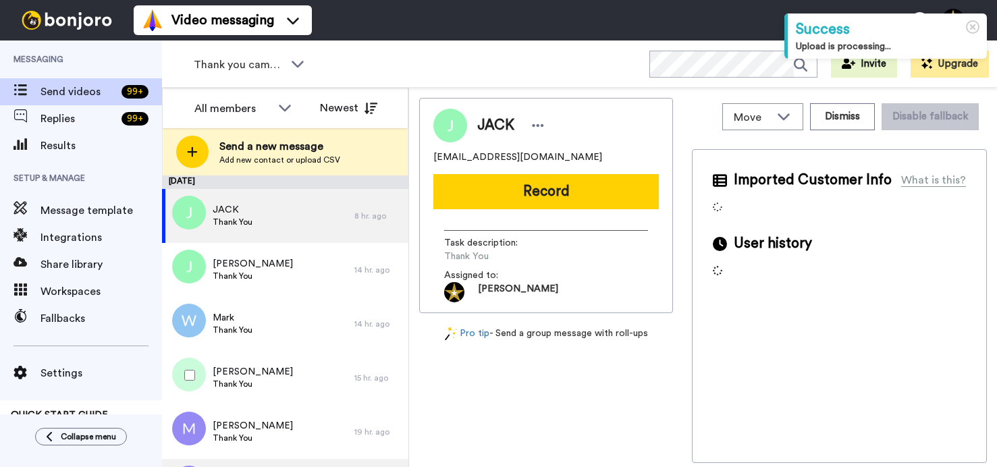
scroll to position [46, 0]
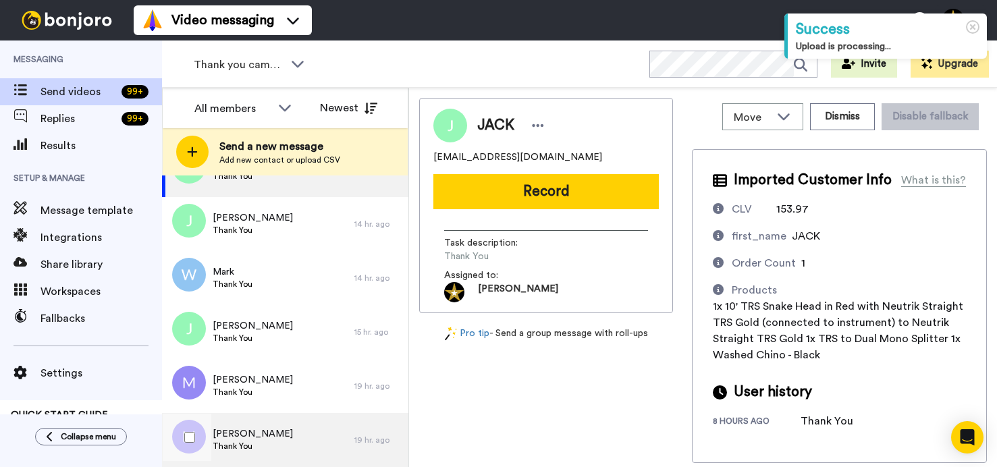
click at [256, 436] on div "[PERSON_NAME] Thank You" at bounding box center [258, 440] width 192 height 54
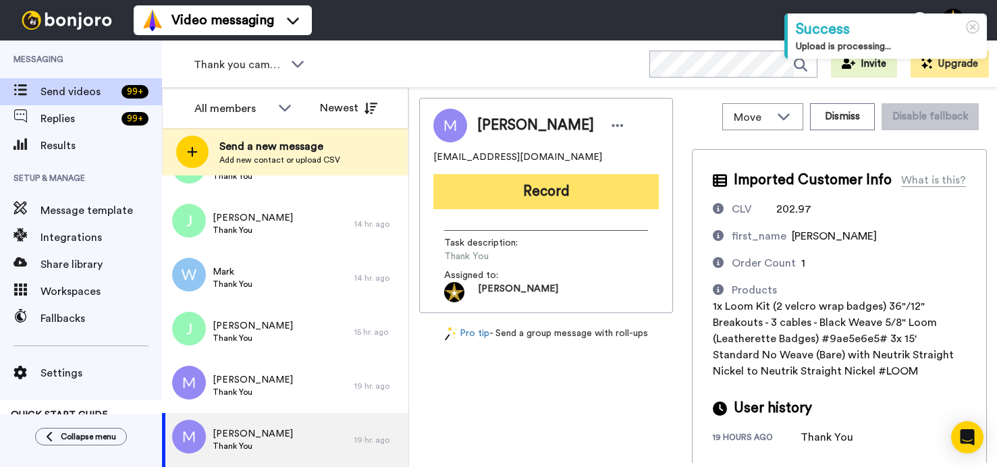
click at [524, 188] on button "Record" at bounding box center [546, 191] width 226 height 35
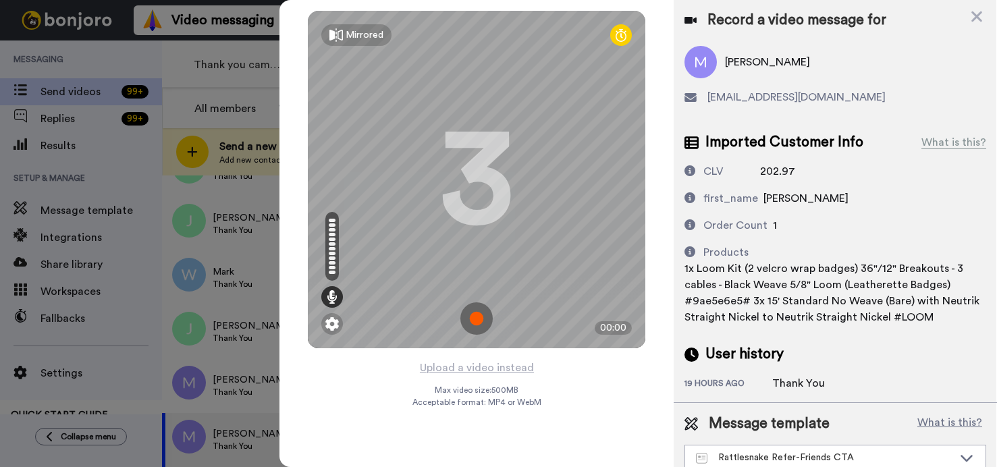
click at [479, 322] on img at bounding box center [476, 318] width 32 height 32
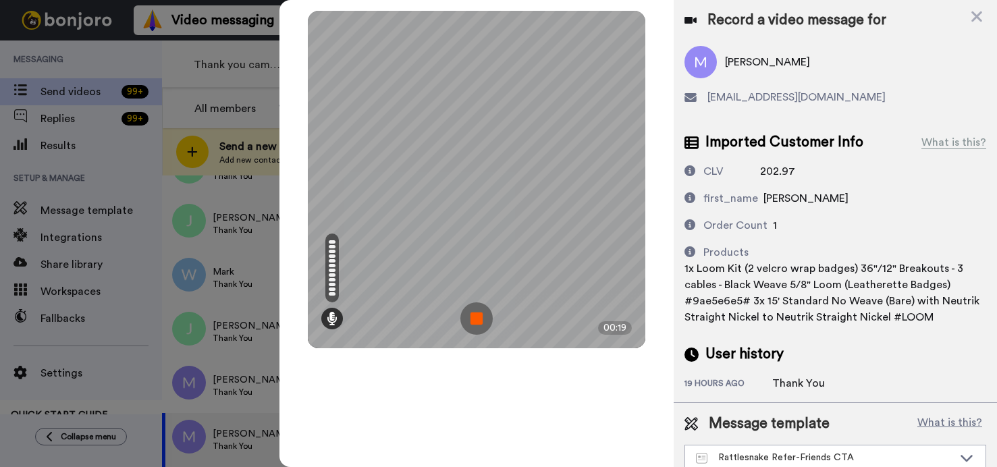
click at [479, 322] on img at bounding box center [476, 318] width 32 height 32
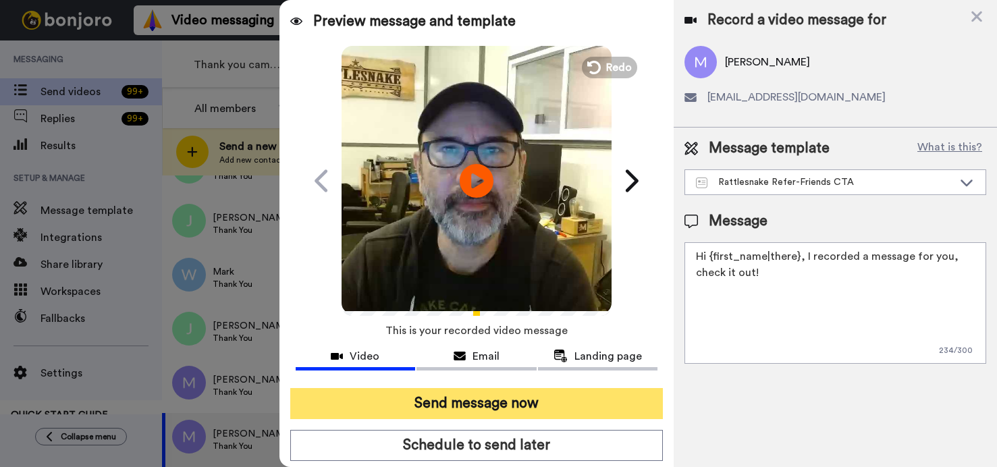
click at [429, 393] on button "Send message now" at bounding box center [476, 403] width 373 height 31
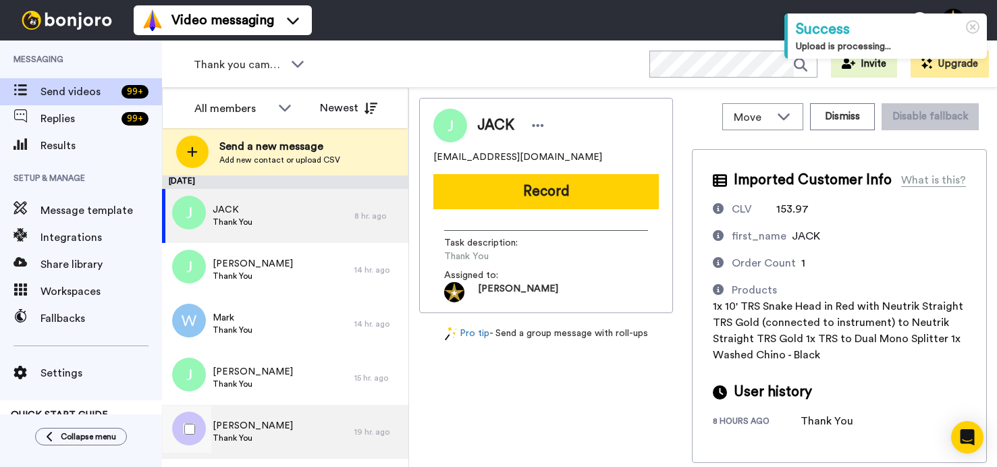
click at [280, 433] on div "Michael Thank You" at bounding box center [258, 432] width 192 height 54
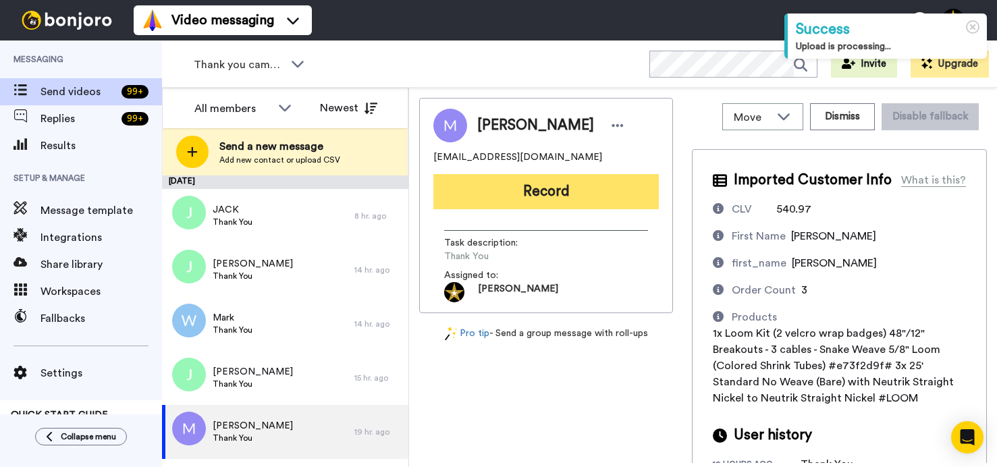
click at [551, 187] on button "Record" at bounding box center [546, 191] width 226 height 35
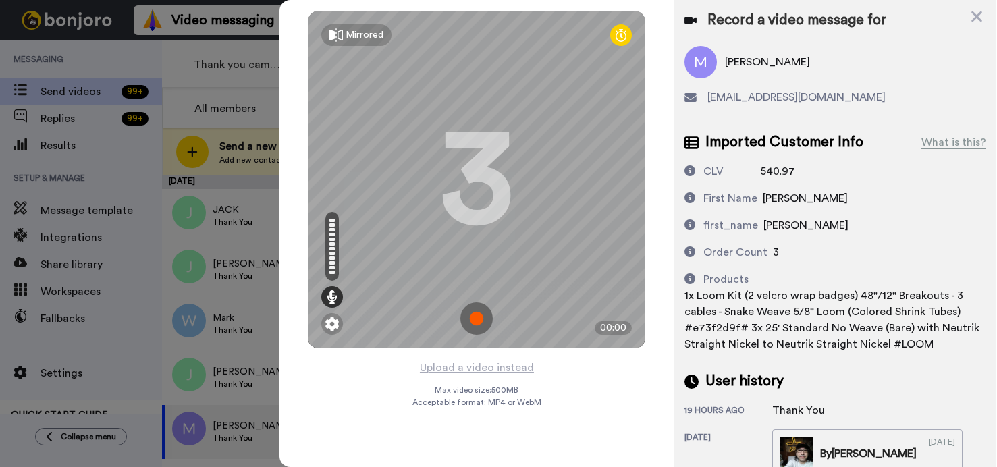
click at [475, 313] on img at bounding box center [476, 318] width 32 height 32
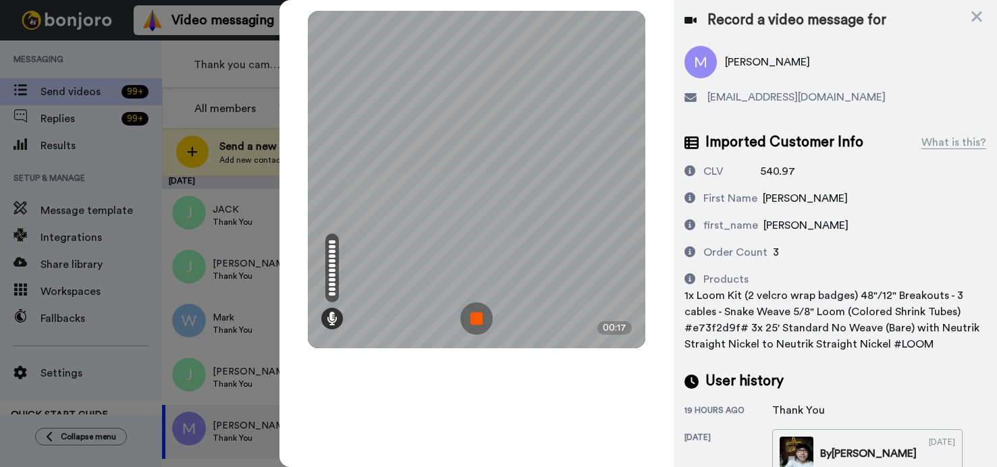
click at [475, 313] on img at bounding box center [476, 318] width 32 height 32
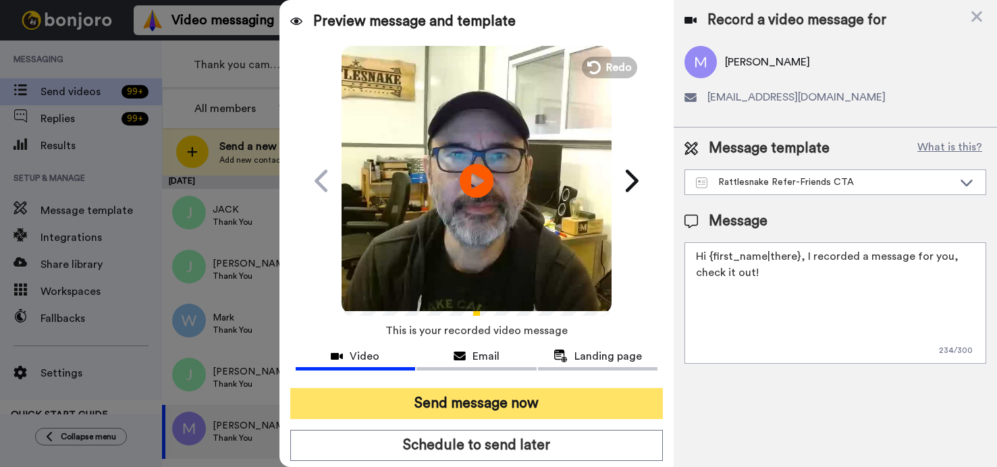
click at [477, 405] on button "Send message now" at bounding box center [476, 403] width 373 height 31
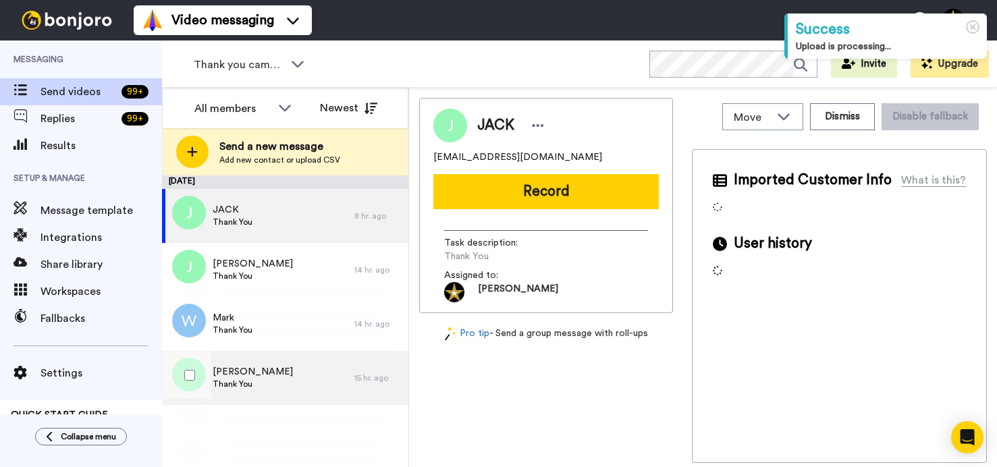
click at [263, 376] on div "[PERSON_NAME] Thank You" at bounding box center [258, 378] width 192 height 54
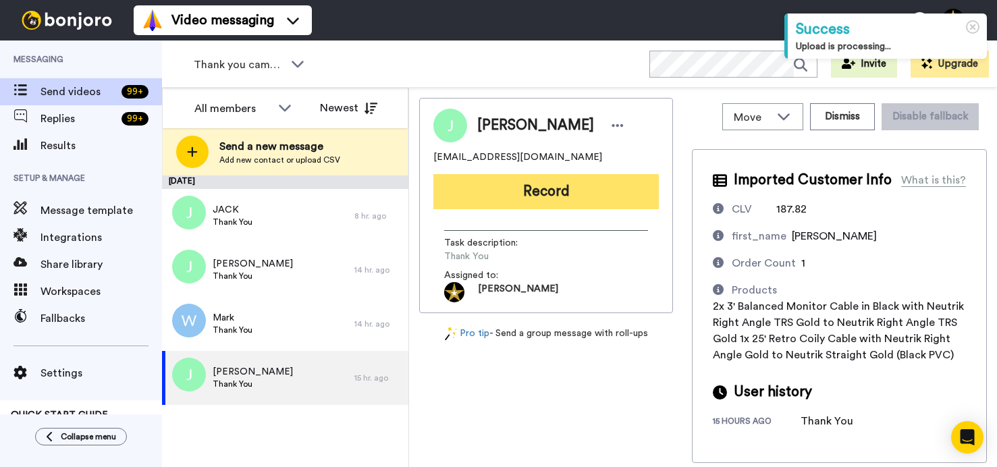
click at [551, 188] on button "Record" at bounding box center [546, 191] width 226 height 35
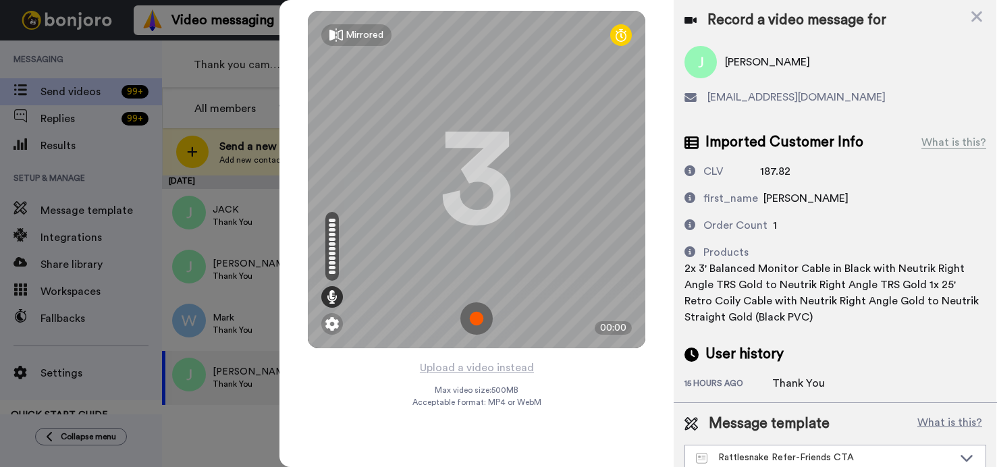
click at [477, 321] on img at bounding box center [476, 318] width 32 height 32
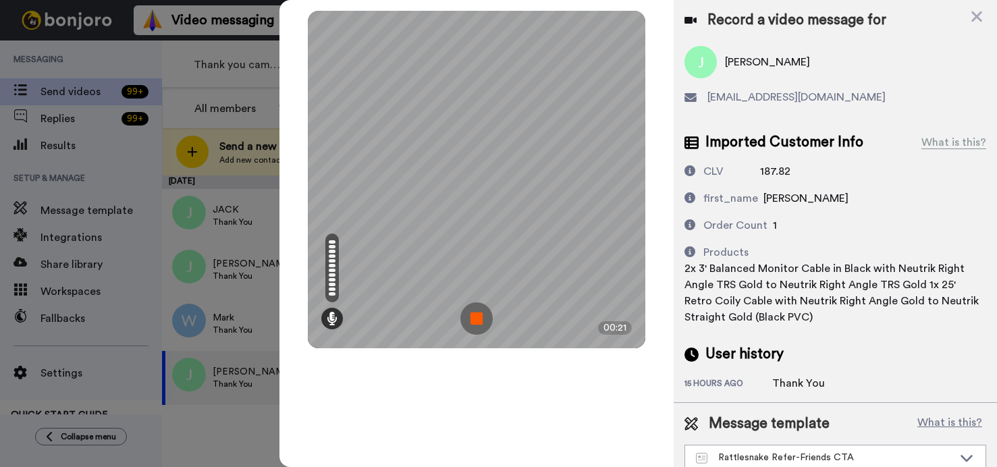
click at [477, 321] on img at bounding box center [476, 318] width 32 height 32
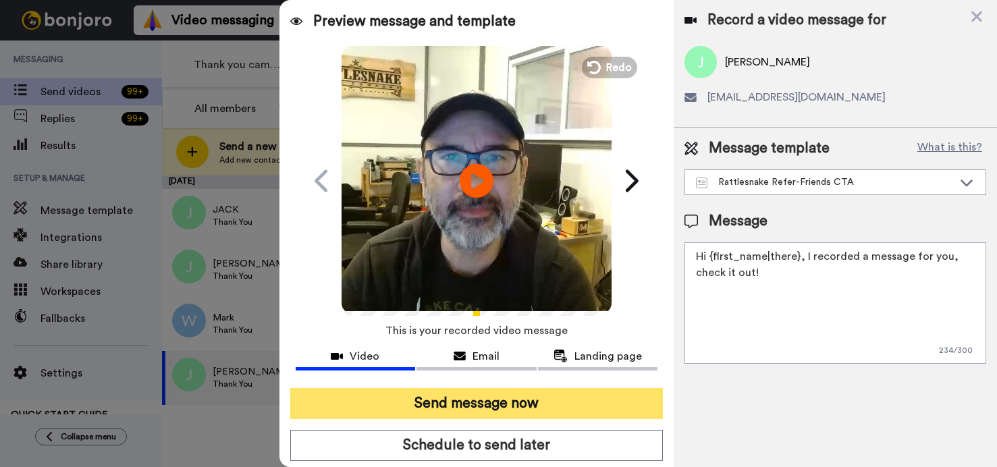
click at [454, 398] on button "Send message now" at bounding box center [476, 403] width 373 height 31
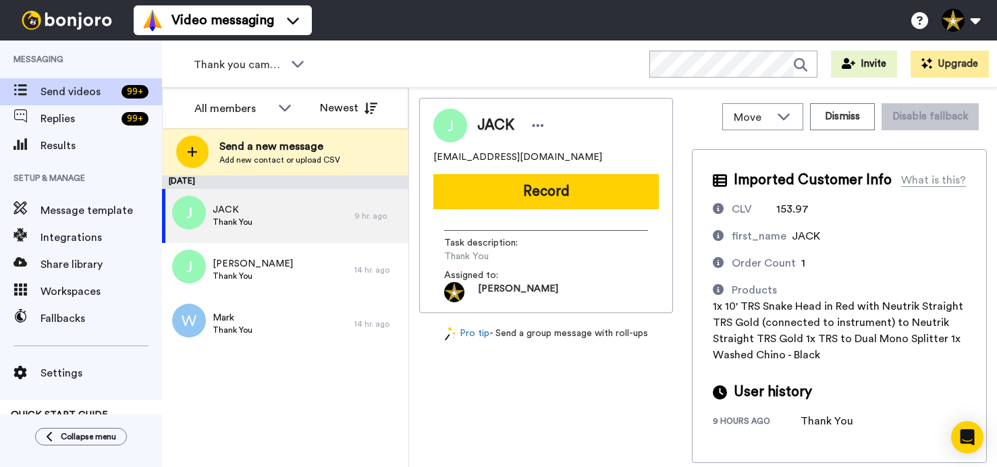
click at [992, 356] on div "Move WORKSPACES View all Default Thank you campaign Other Review ask Other Vide…" at bounding box center [703, 277] width 588 height 379
